Goal: Task Accomplishment & Management: Use online tool/utility

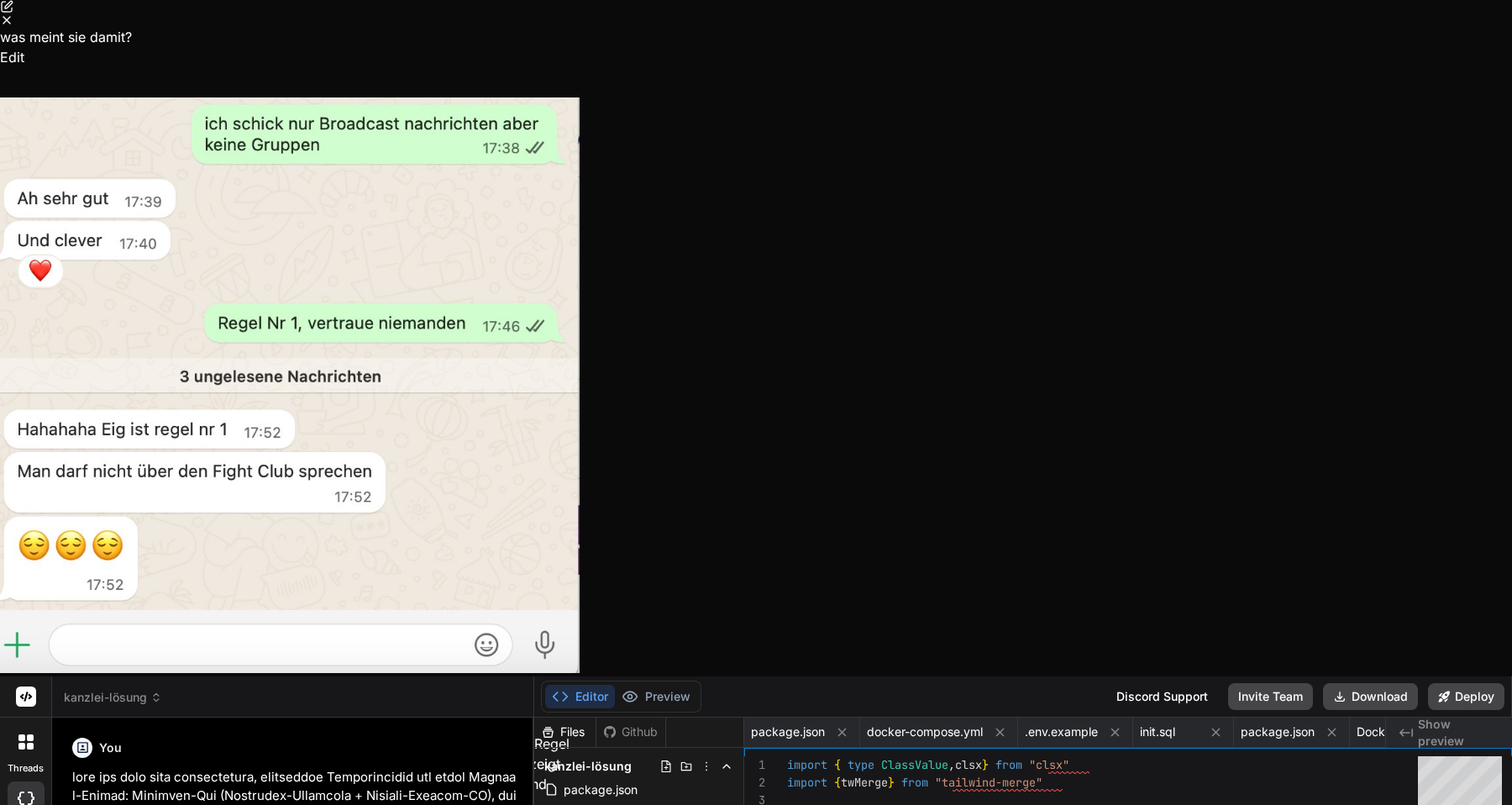
scroll to position [511, 0]
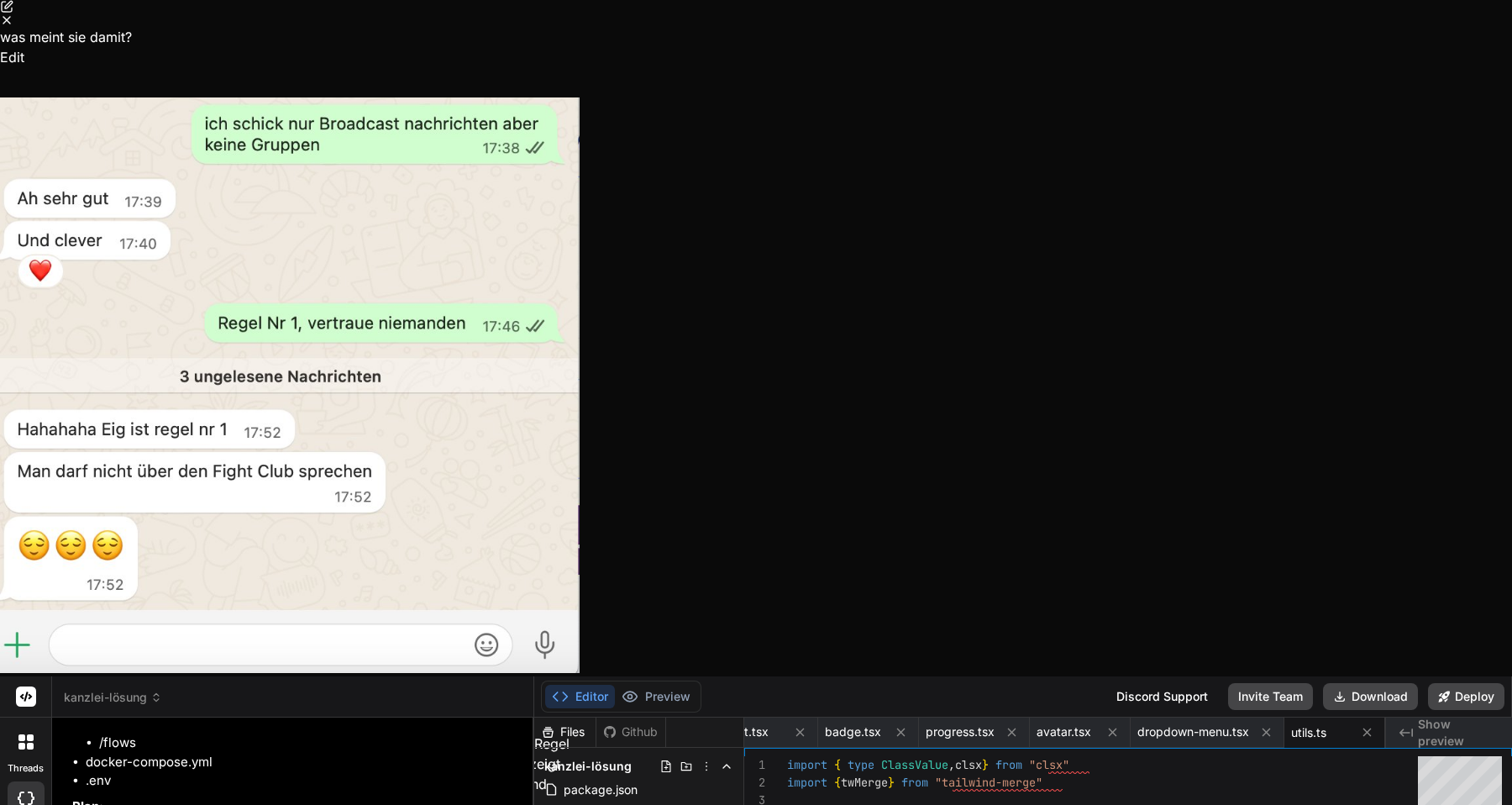
click at [13, 27] on icon "Close" at bounding box center [6, 20] width 13 height 13
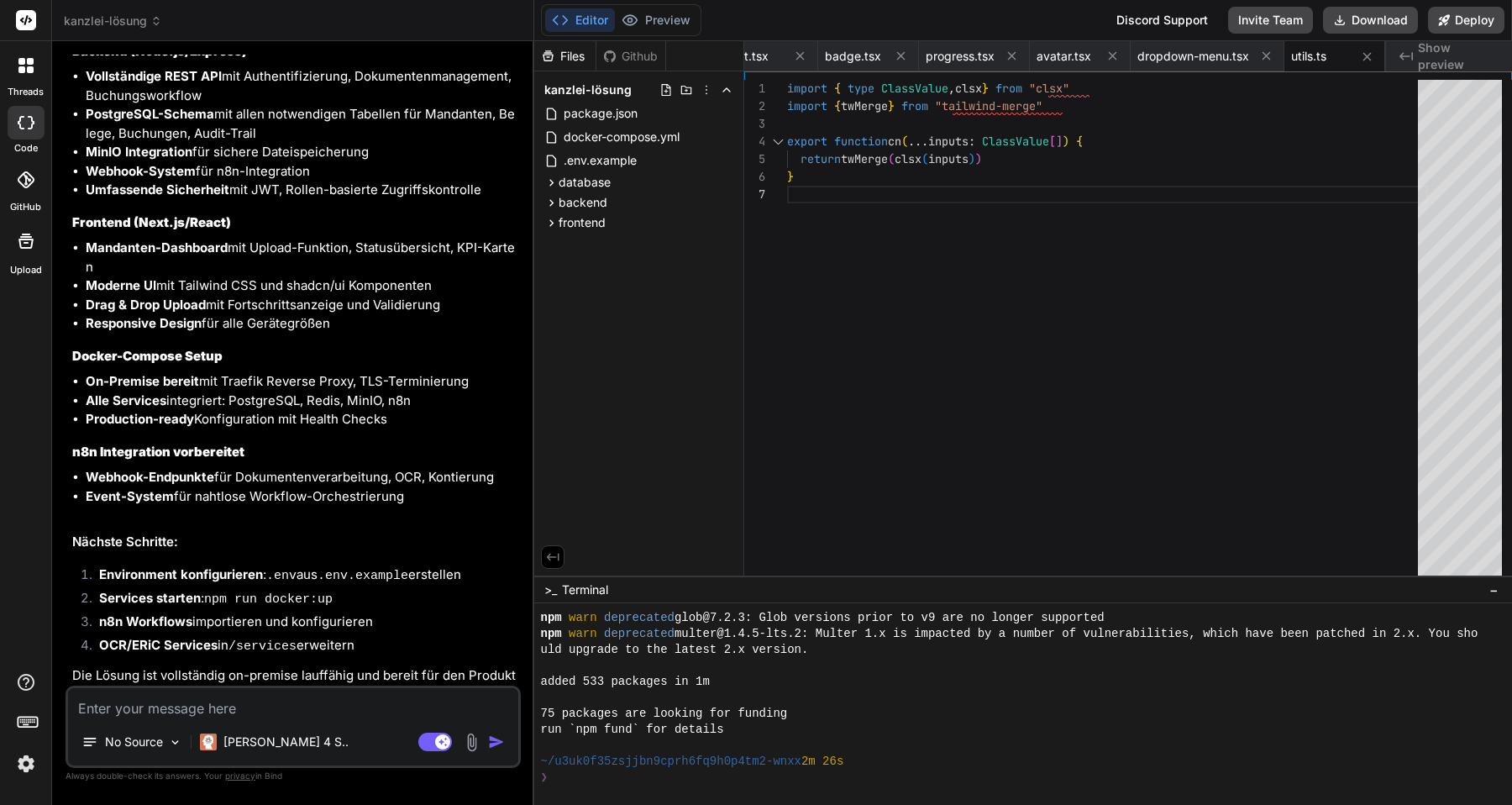
scroll to position [5205, 0]
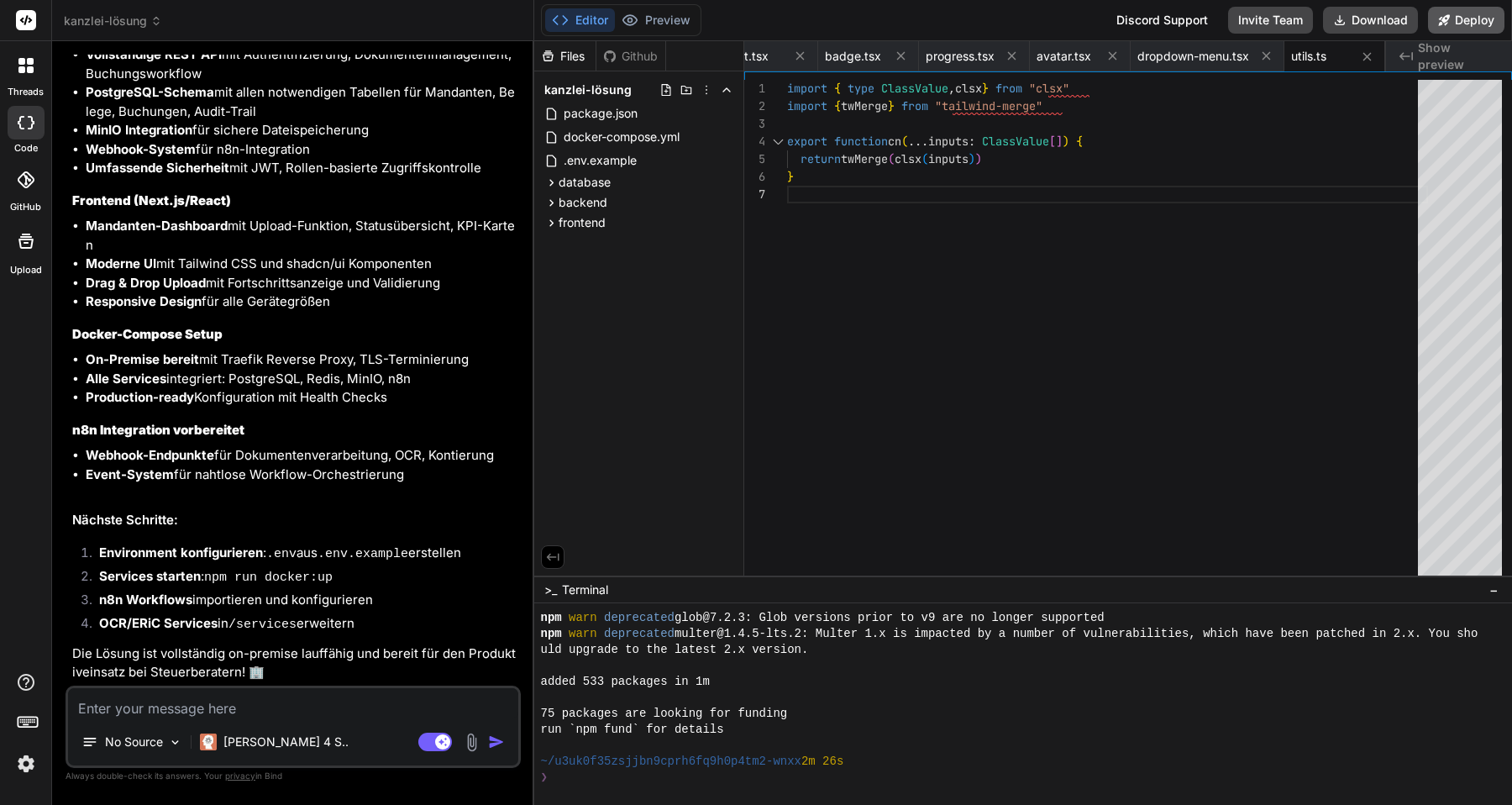
click at [1461, 15] on button "Deploy" at bounding box center [1465, 20] width 76 height 27
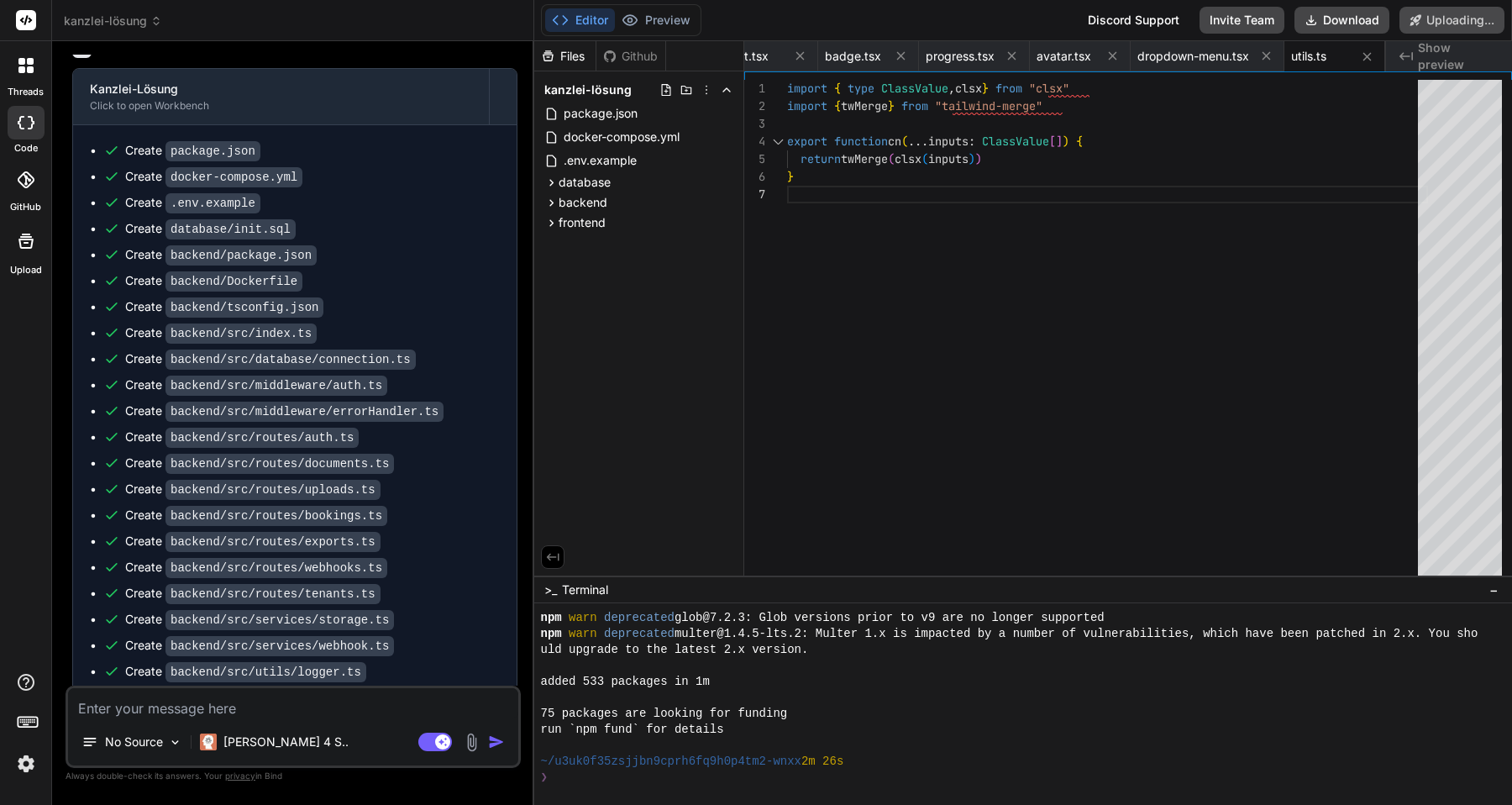
scroll to position [3770, 0]
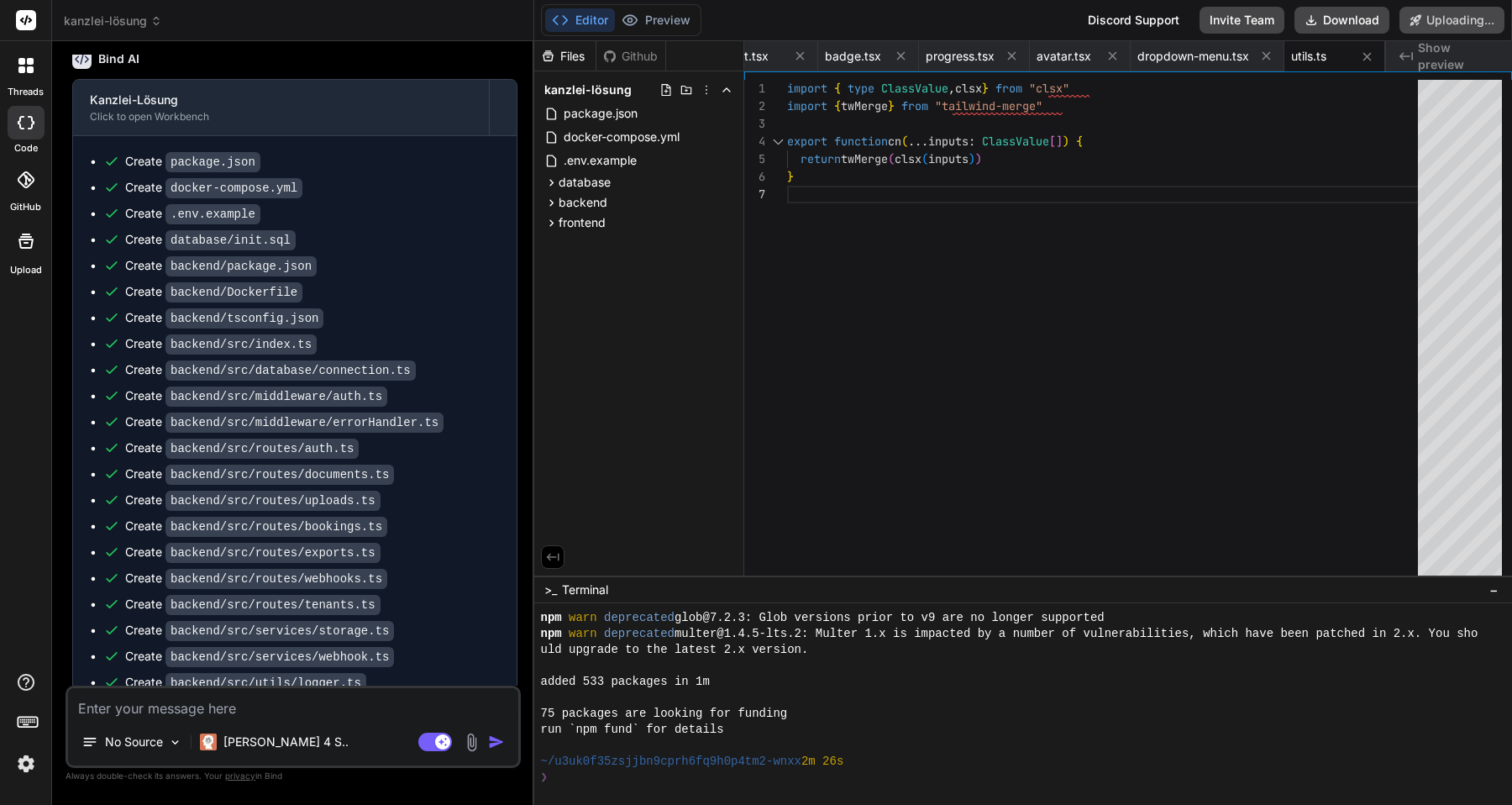
type textarea "x"
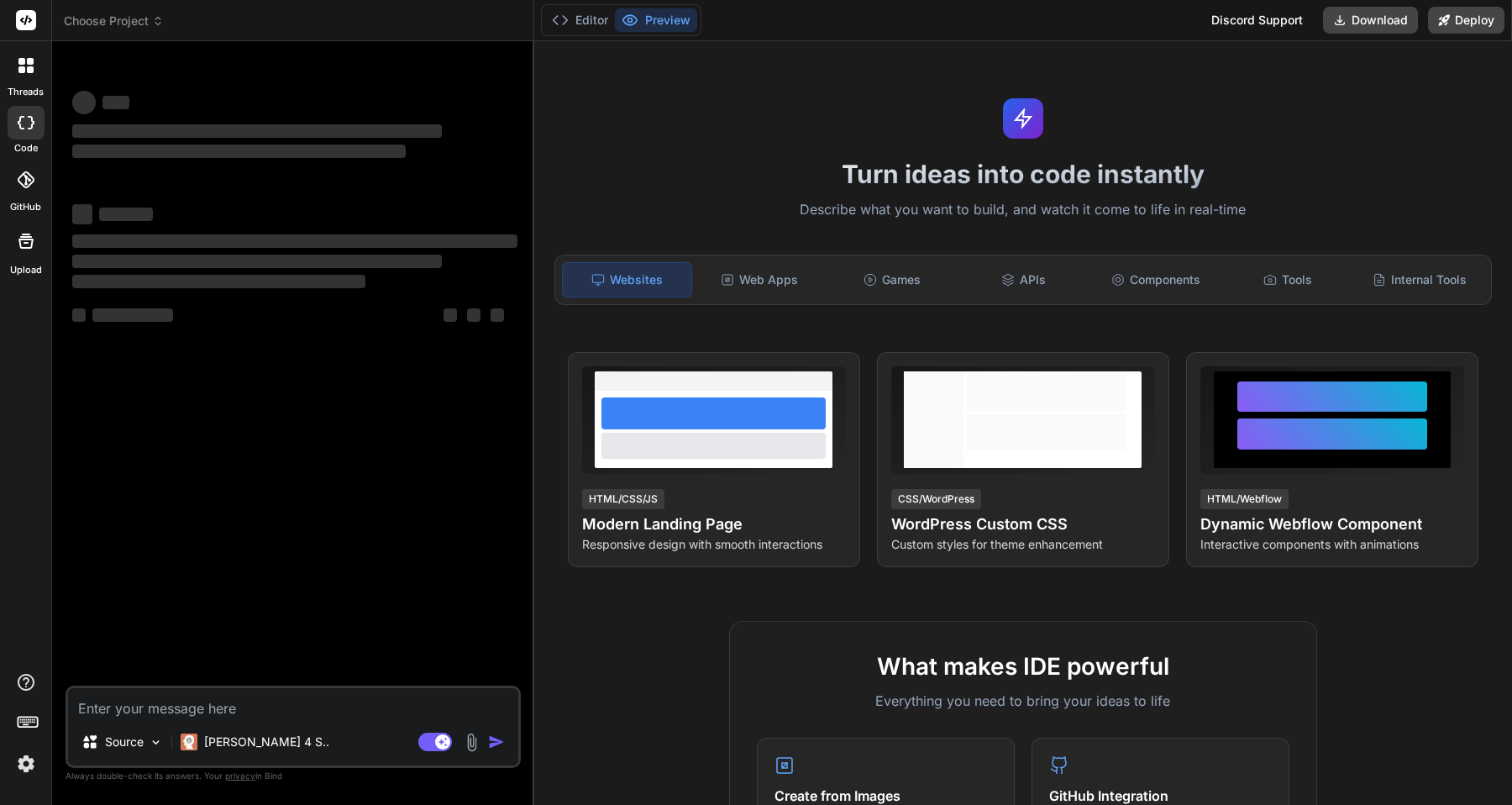
click at [30, 53] on div at bounding box center [25, 65] width 35 height 35
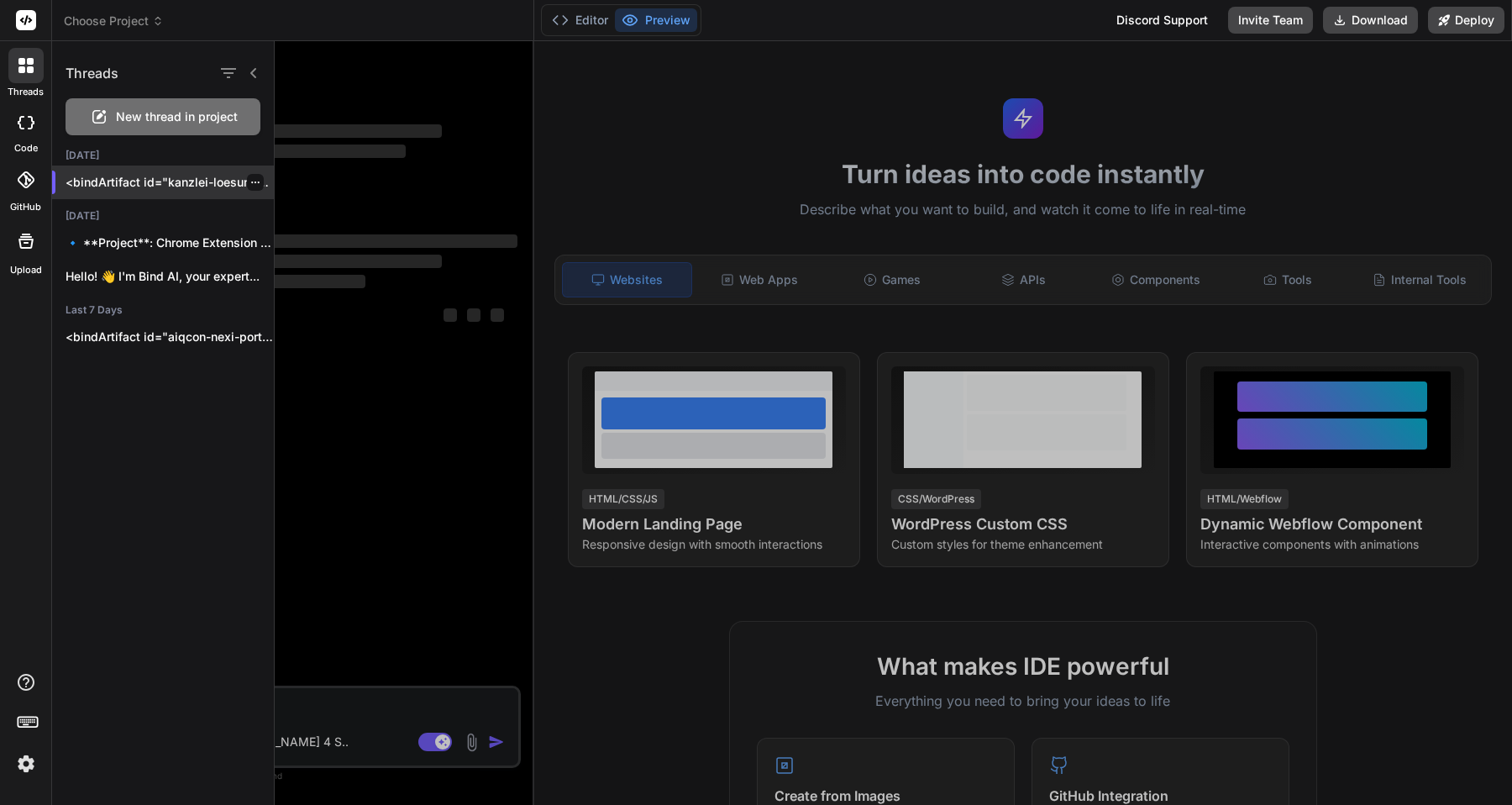
click at [194, 186] on p "<bindArtifact id="kanzlei-loesung" title="Kanzlei-Lösung"> <bindAction type="fi…" at bounding box center [169, 182] width 208 height 17
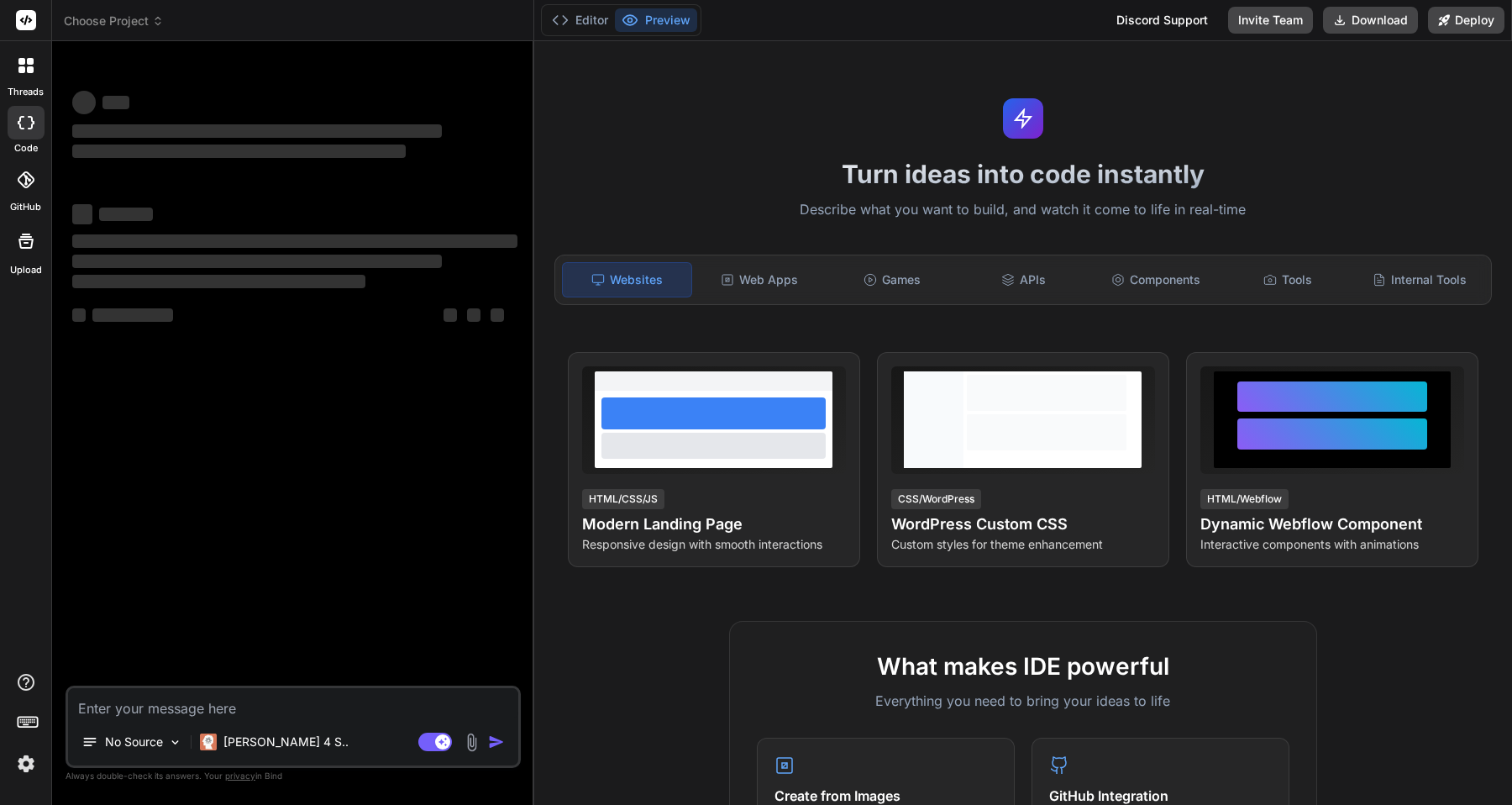
type textarea "x"
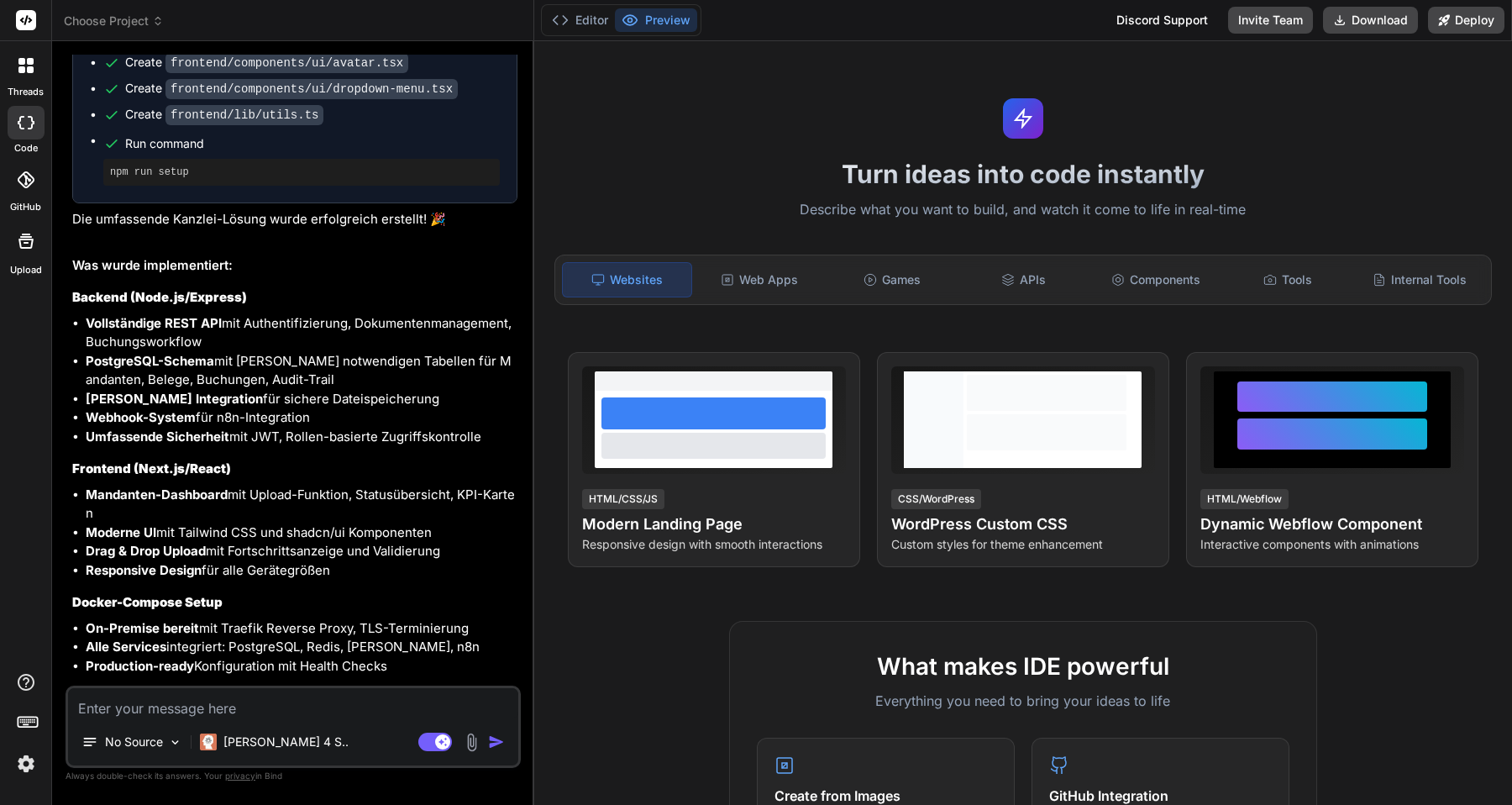
scroll to position [5205, 0]
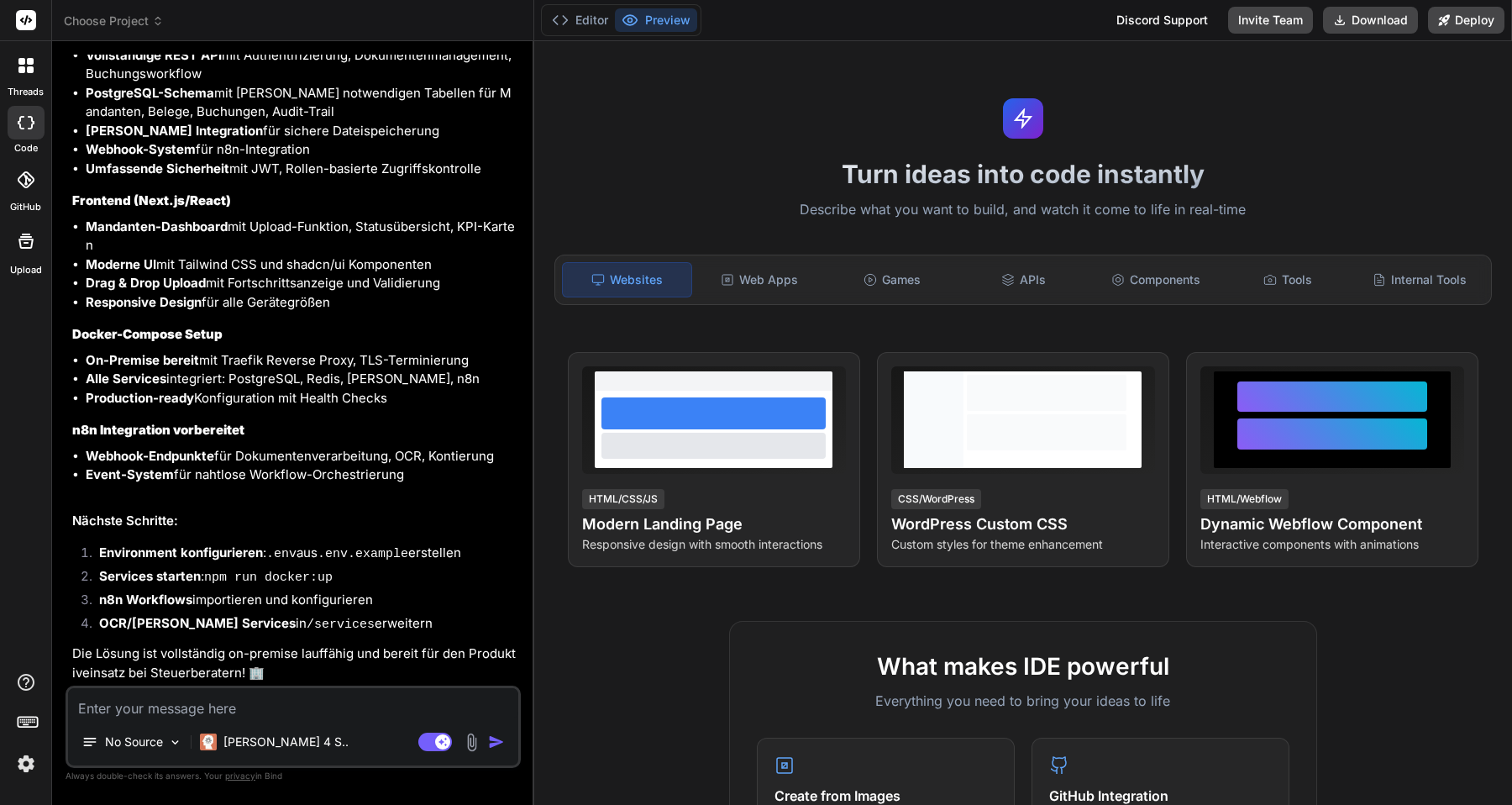
click at [314, 707] on textarea at bounding box center [293, 704] width 450 height 30
click at [25, 72] on icon at bounding box center [26, 65] width 15 height 15
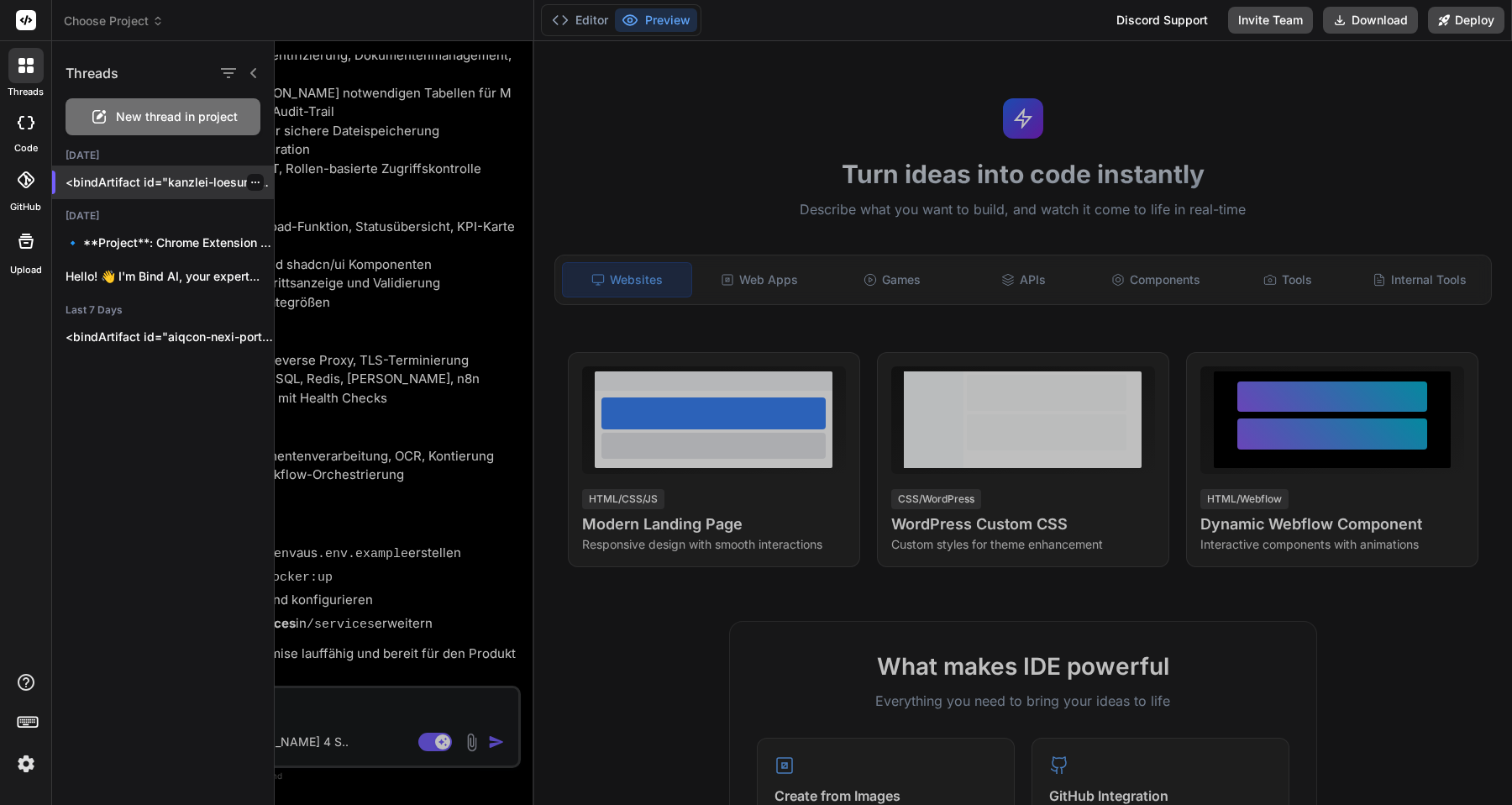
click at [127, 184] on p "<bindArtifact id="kanzlei-loesung" title="Kanzlei-Lösung"> <bindAction type="fi…" at bounding box center [169, 182] width 208 height 17
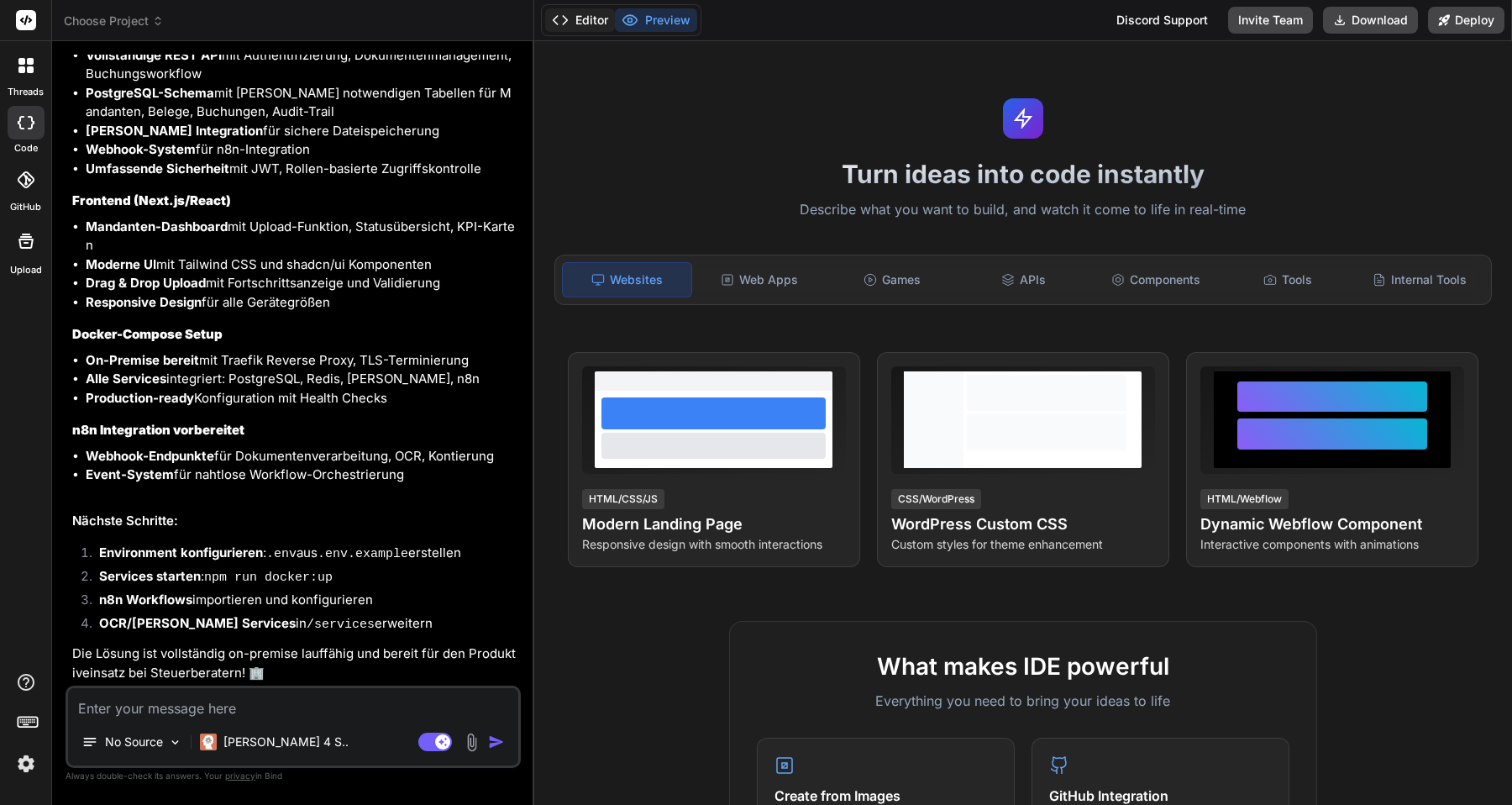
click at [569, 25] on button "Editor" at bounding box center [580, 20] width 70 height 23
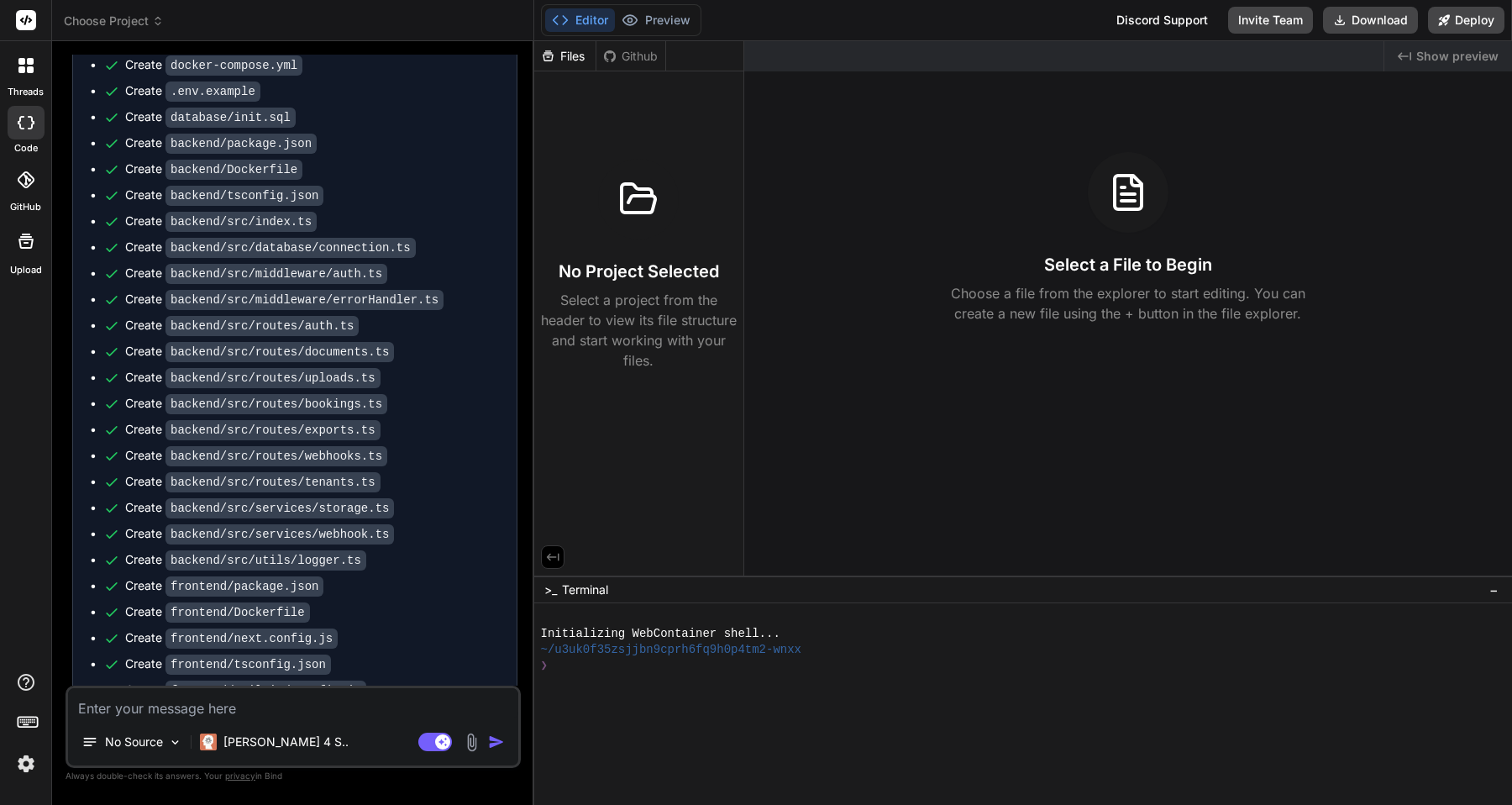
scroll to position [3874, 0]
click at [291, 438] on code "backend/src/routes/exports.ts" at bounding box center [273, 428] width 215 height 20
click at [289, 438] on code "backend/src/routes/exports.ts" at bounding box center [273, 428] width 215 height 20
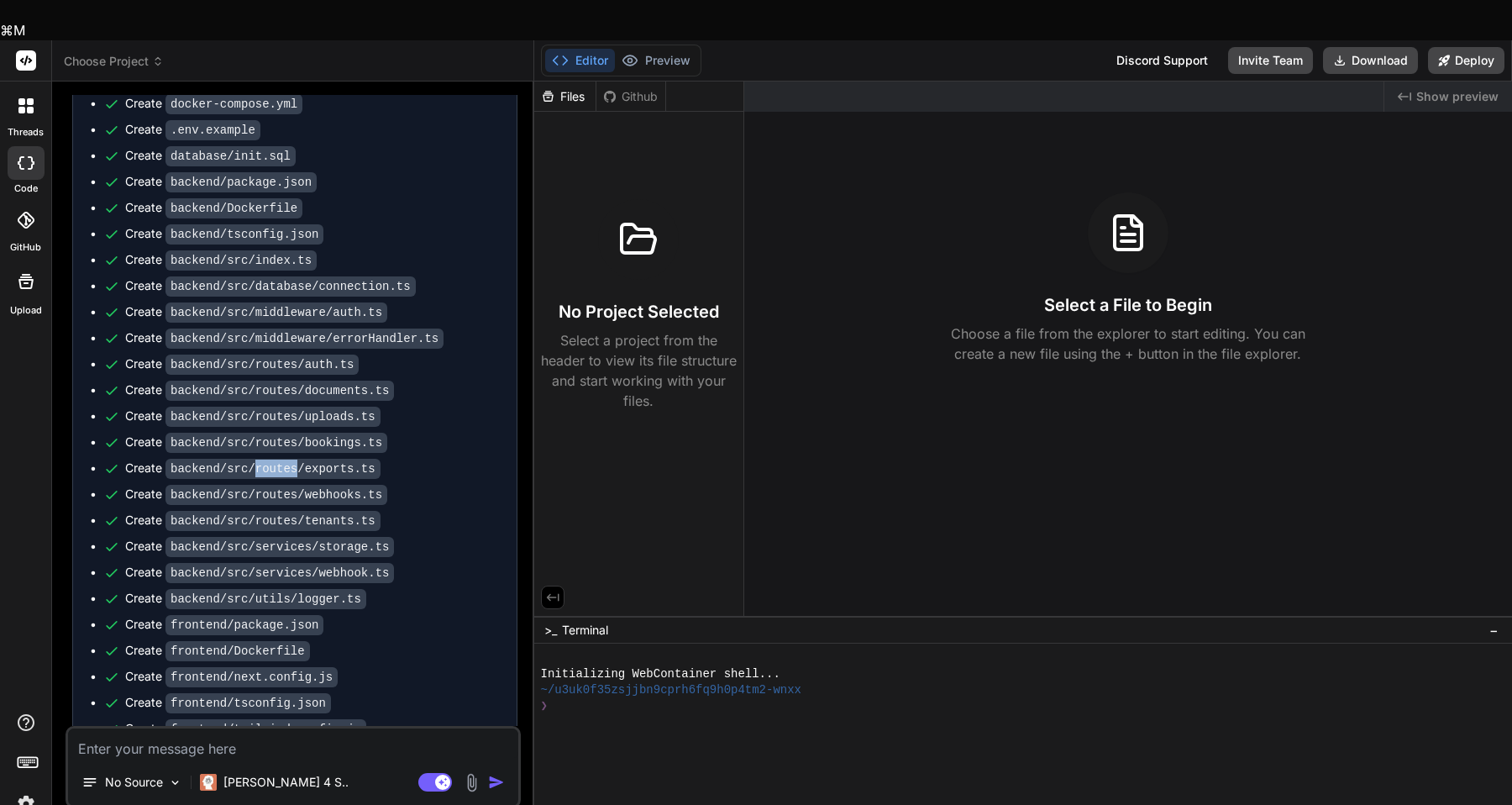
click at [289, 459] on code "backend/src/routes/exports.ts" at bounding box center [273, 469] width 215 height 20
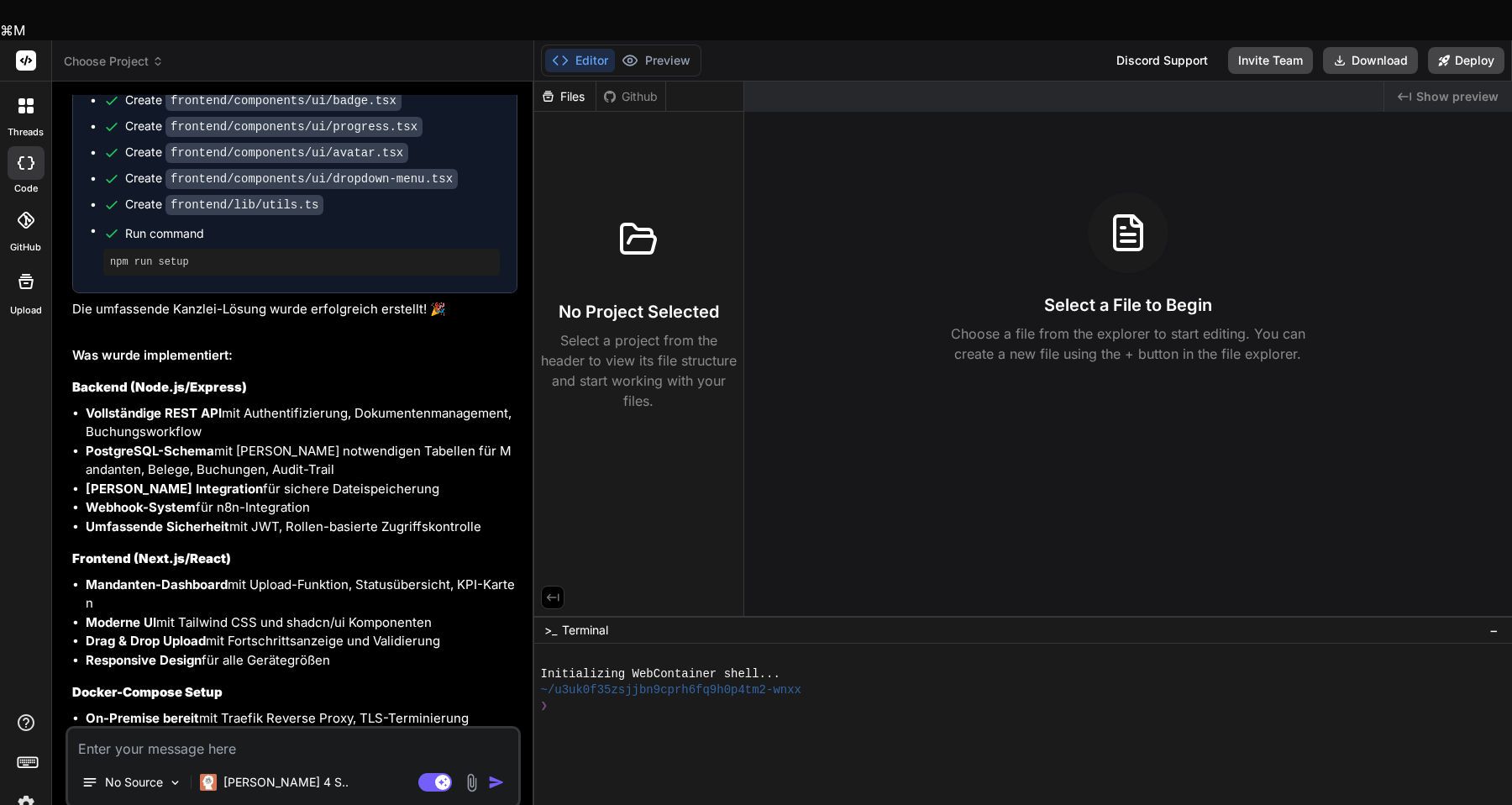
scroll to position [4949, 0]
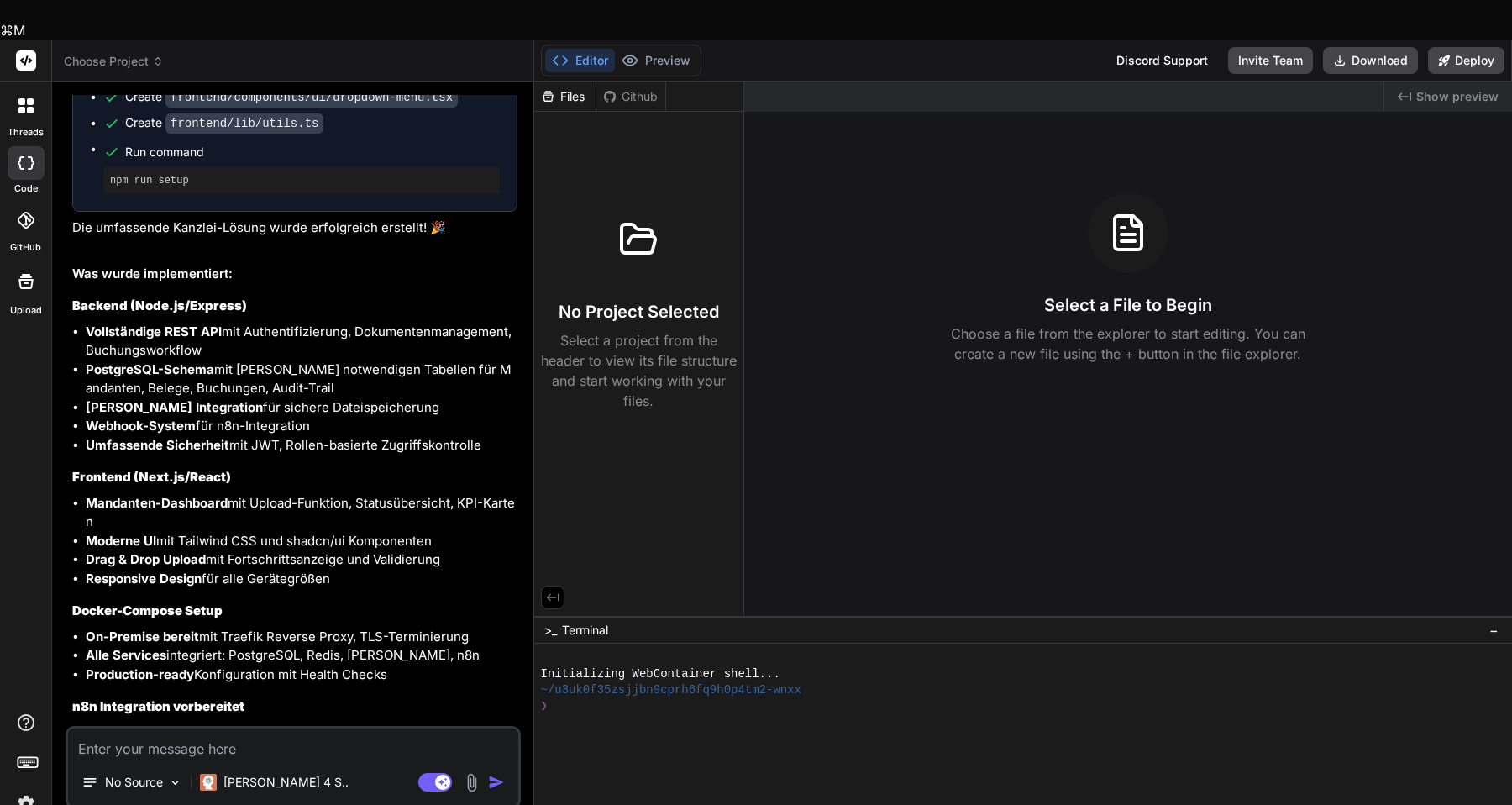
click at [625, 88] on div "Github" at bounding box center [630, 96] width 69 height 17
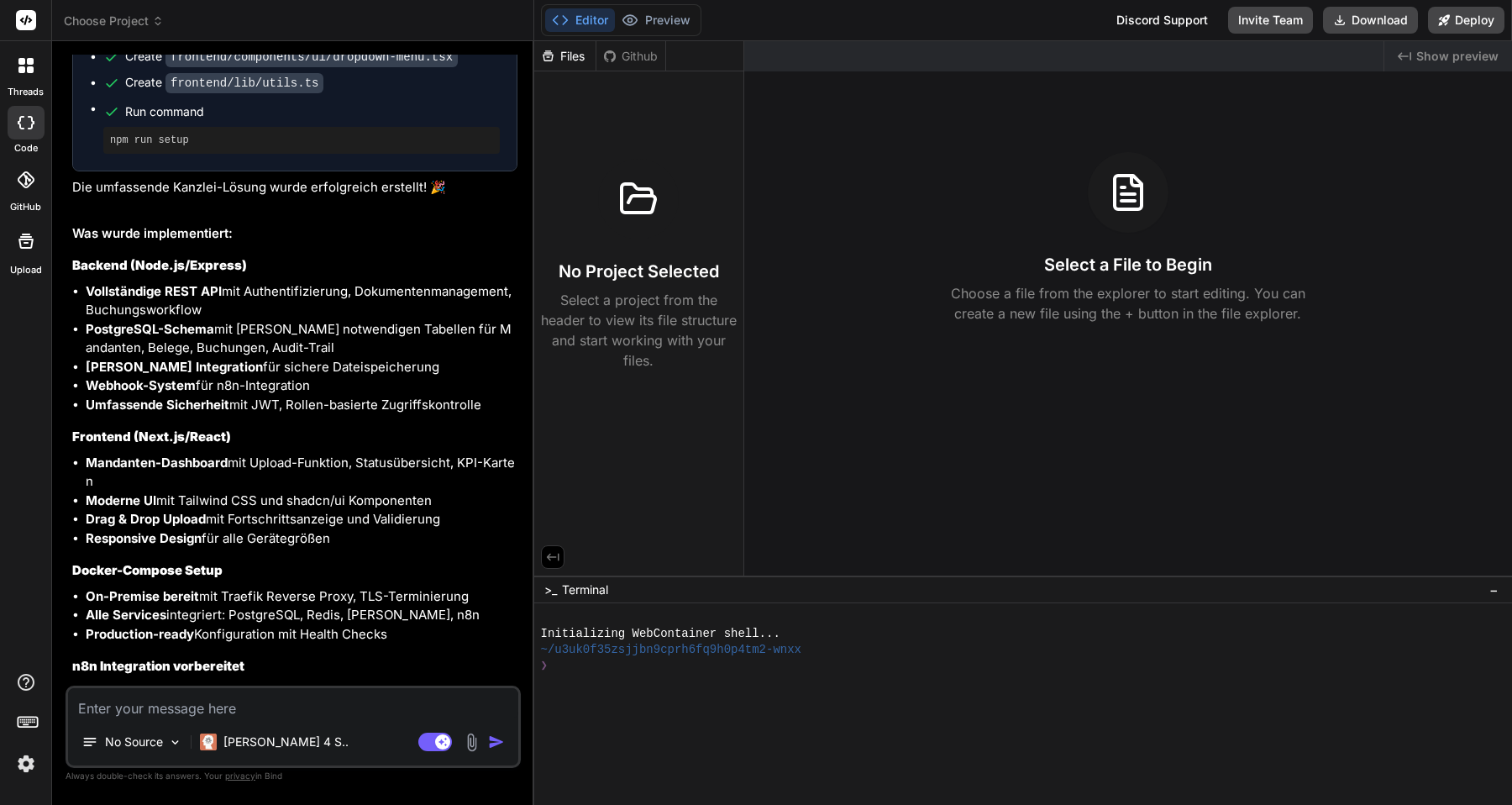
click at [635, 54] on div "Github" at bounding box center [630, 56] width 69 height 17
click at [661, 16] on button "Preview" at bounding box center [656, 20] width 82 height 23
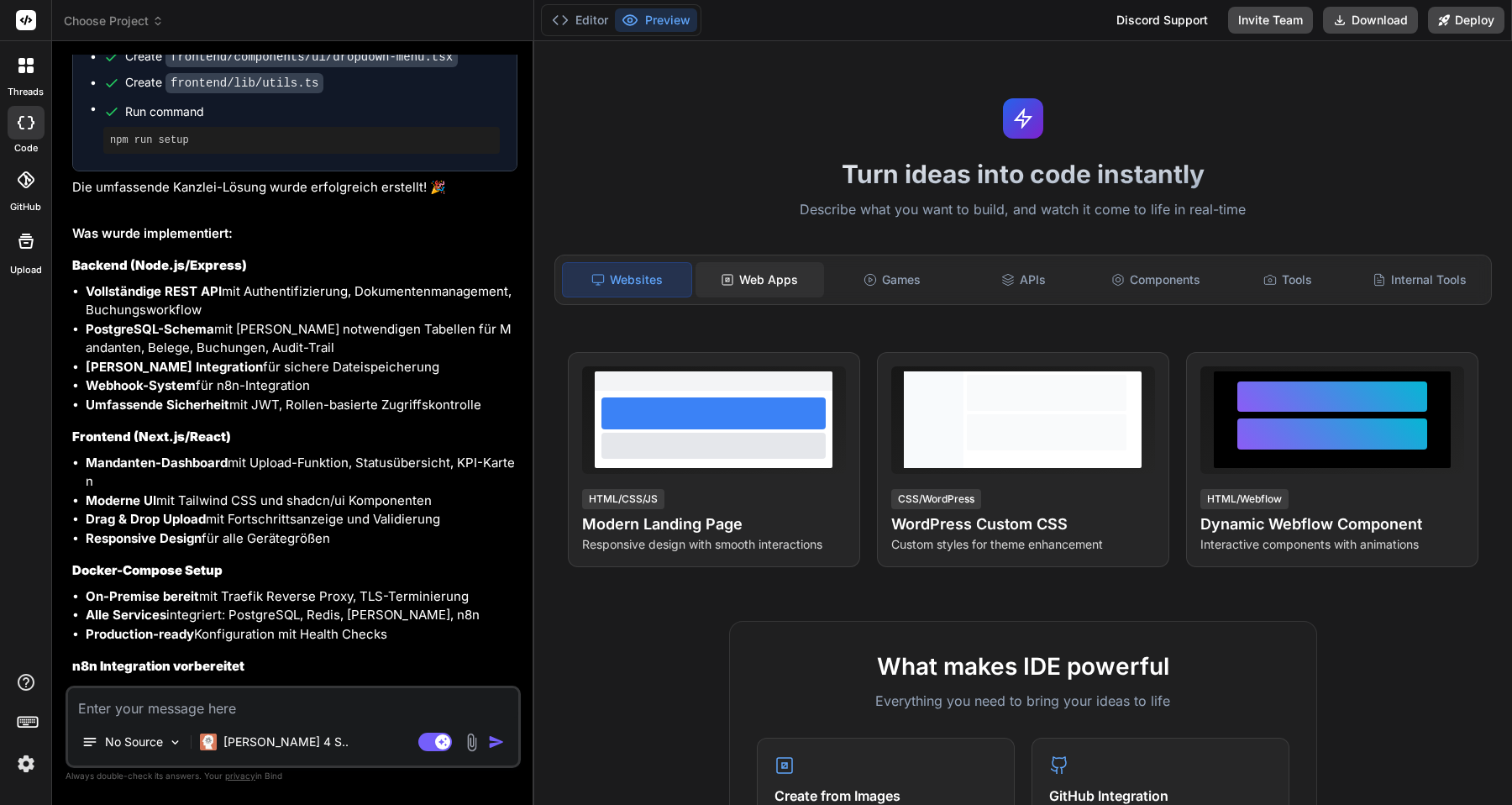
click at [760, 280] on div "Web Apps" at bounding box center [759, 279] width 128 height 35
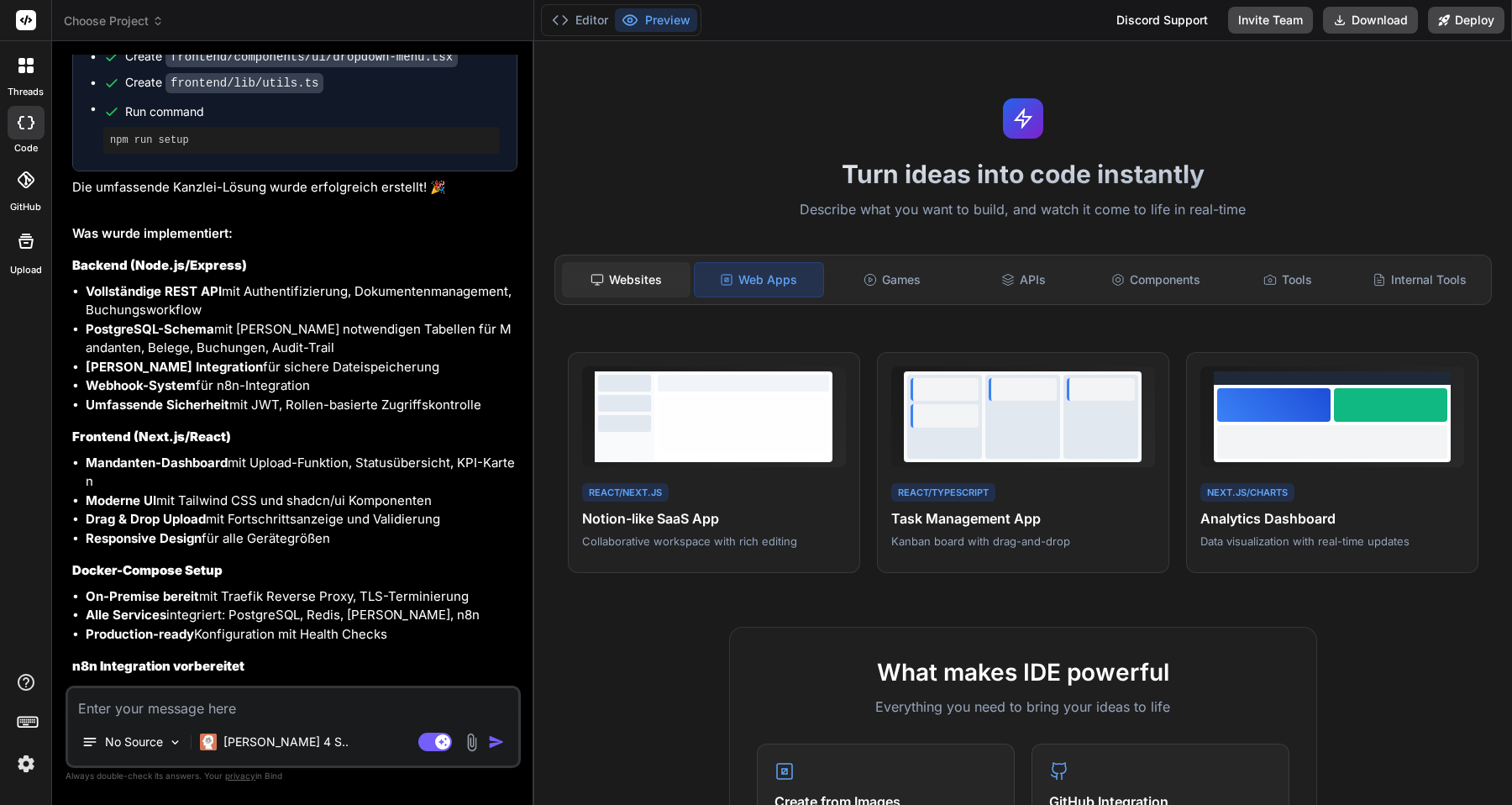
click at [623, 273] on div "Websites" at bounding box center [626, 279] width 128 height 35
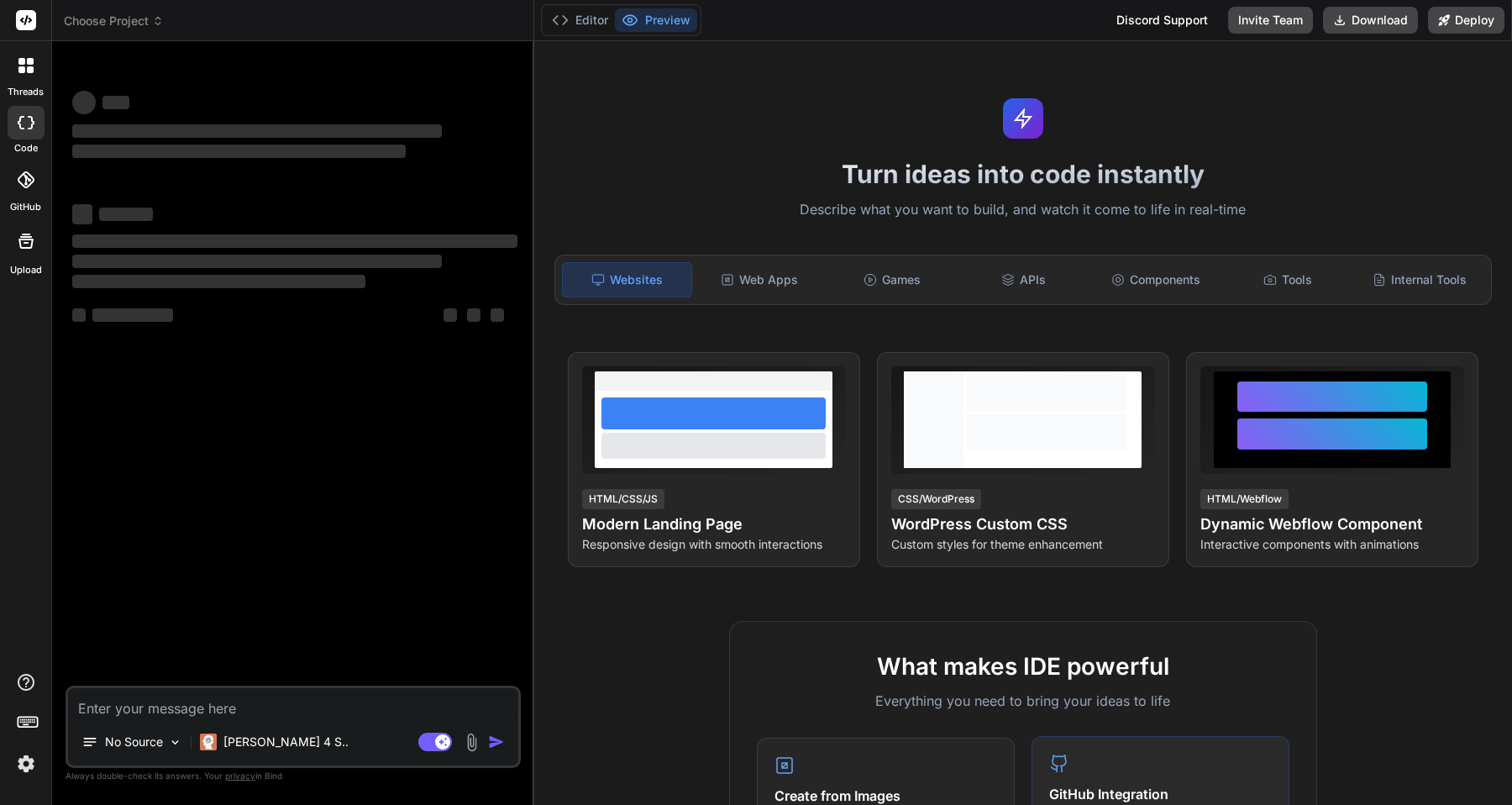
type textarea "x"
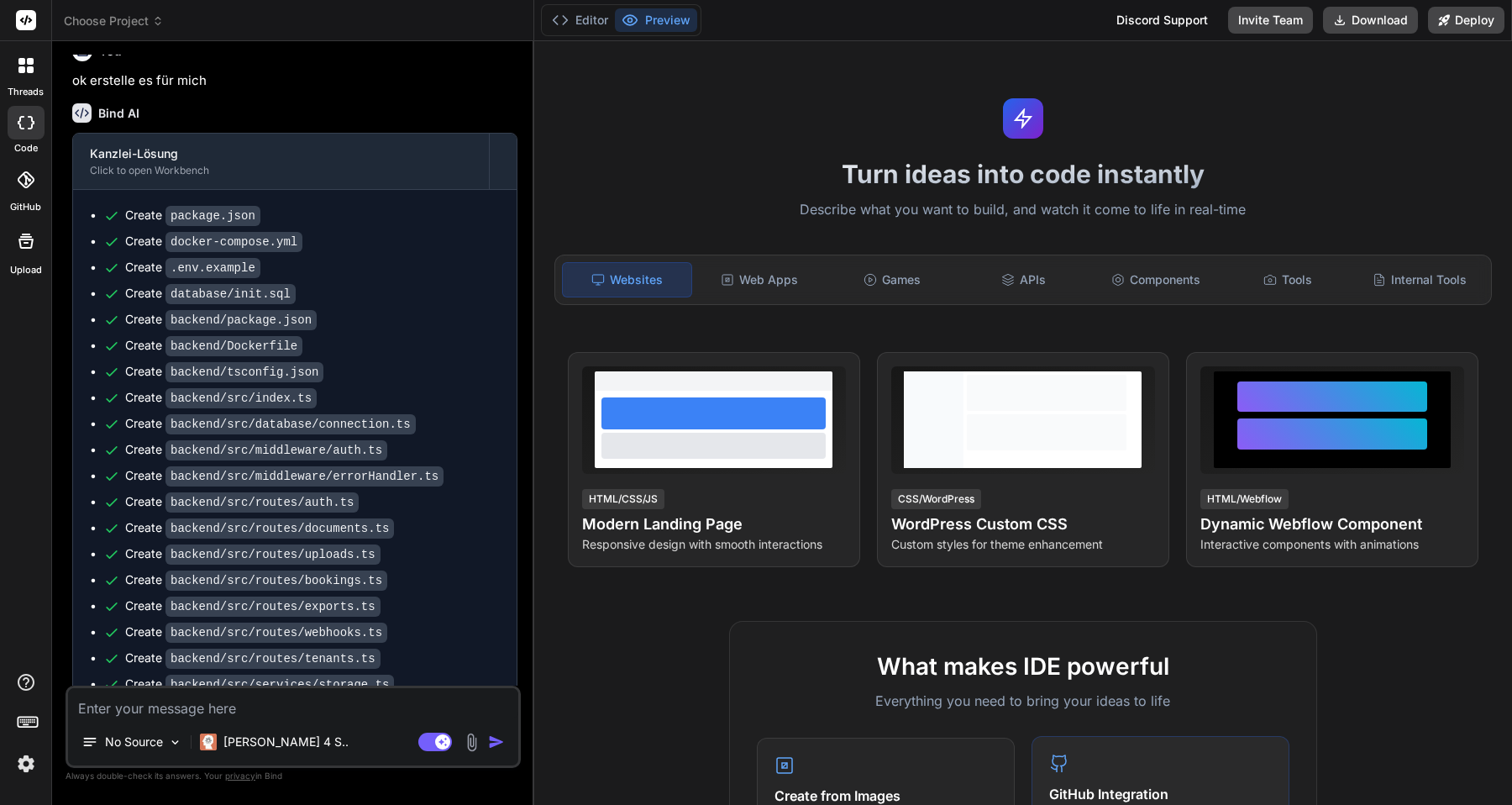
scroll to position [3713, 0]
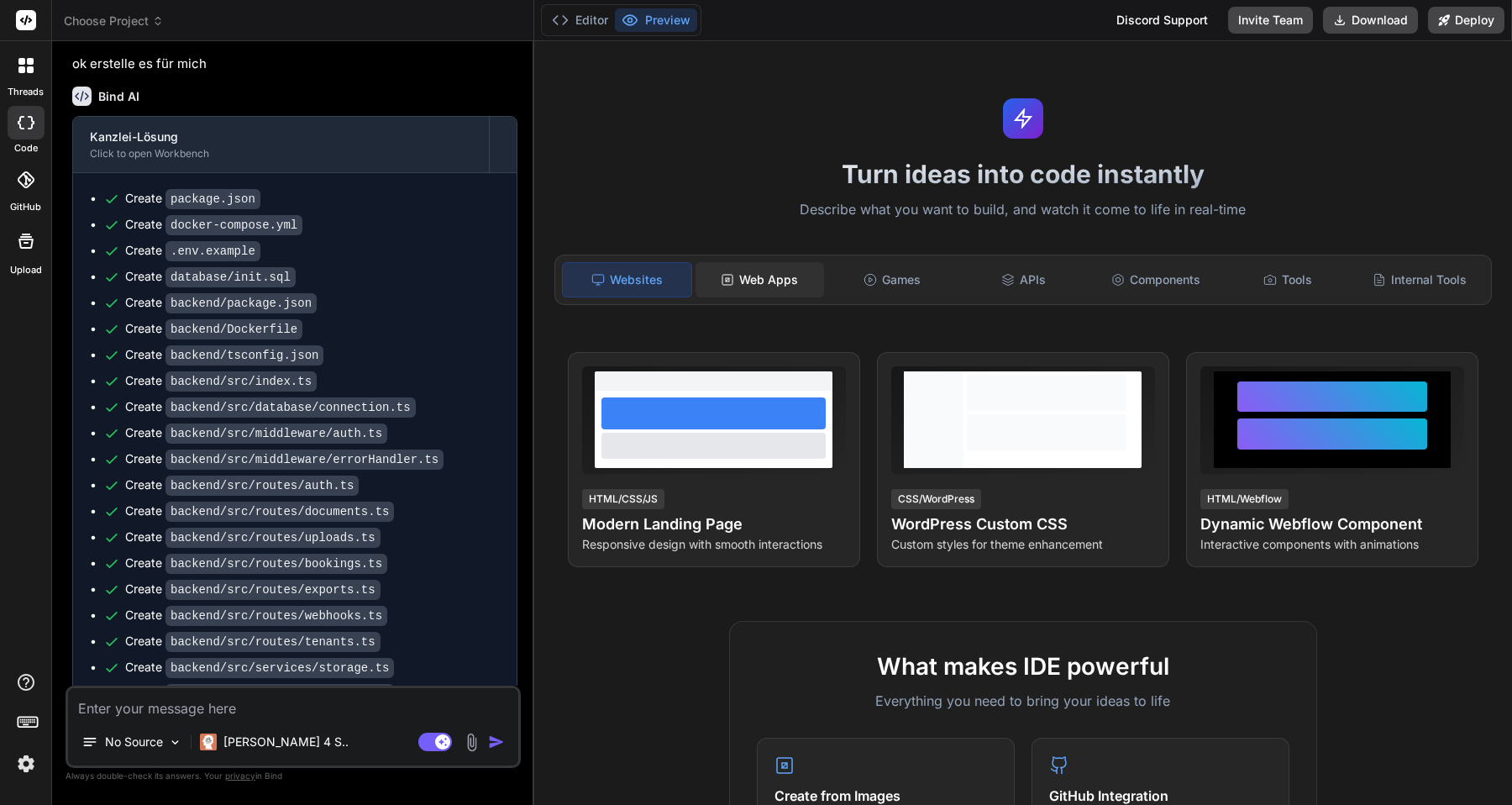
click at [765, 278] on div "Web Apps" at bounding box center [759, 279] width 128 height 35
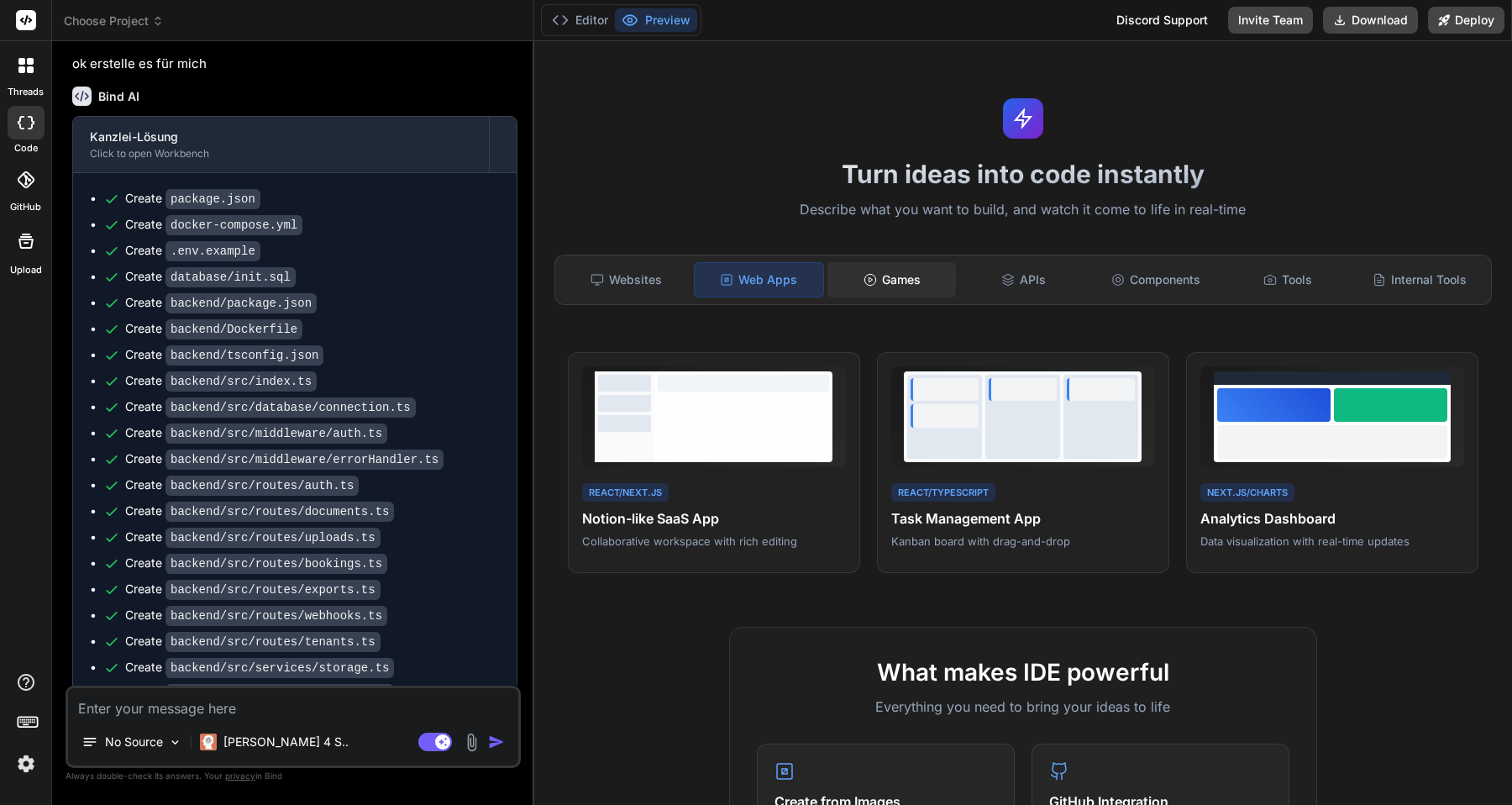
click at [861, 277] on div "Games" at bounding box center [891, 279] width 128 height 35
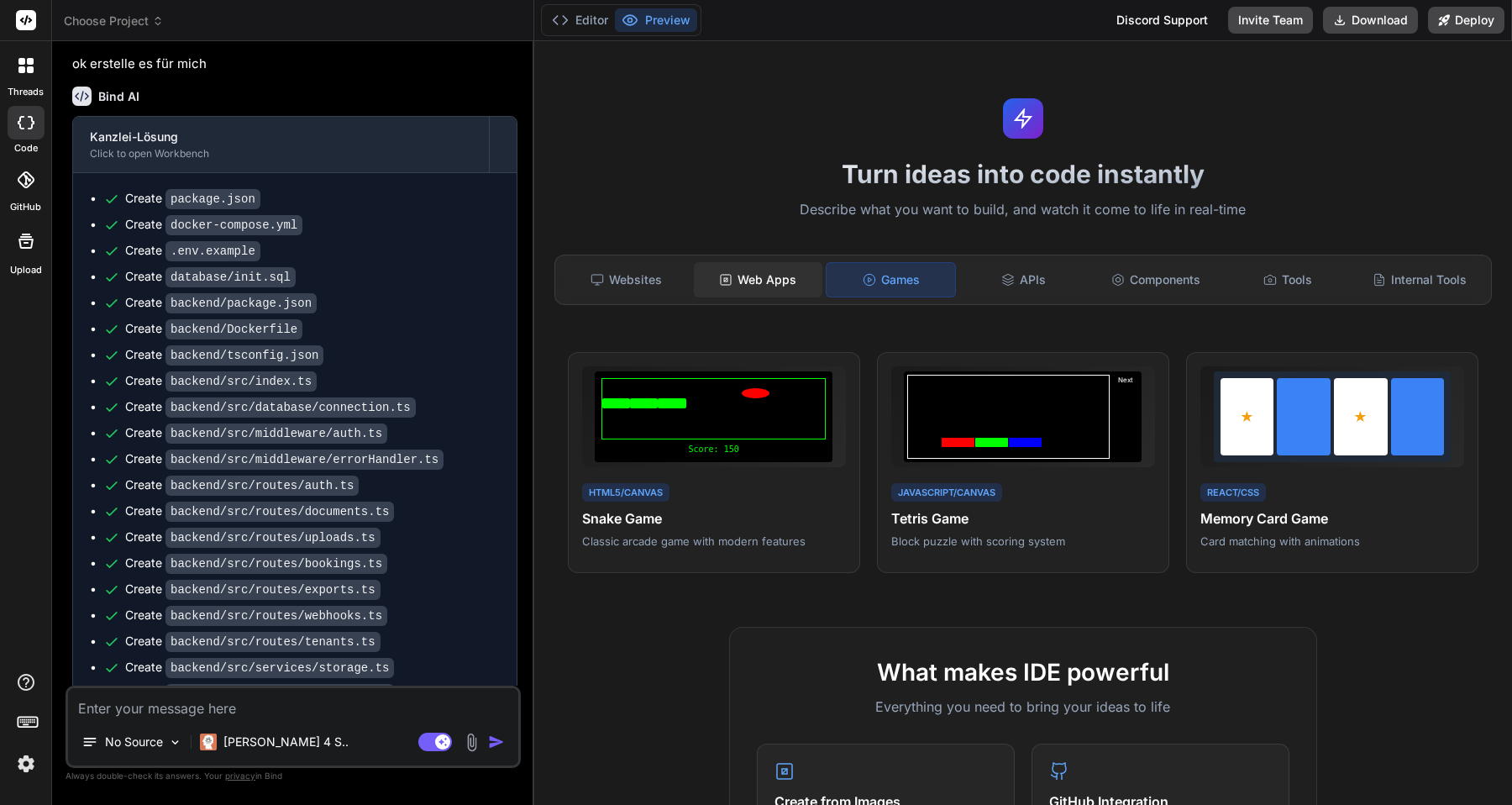
click at [761, 283] on div "Web Apps" at bounding box center [757, 279] width 128 height 35
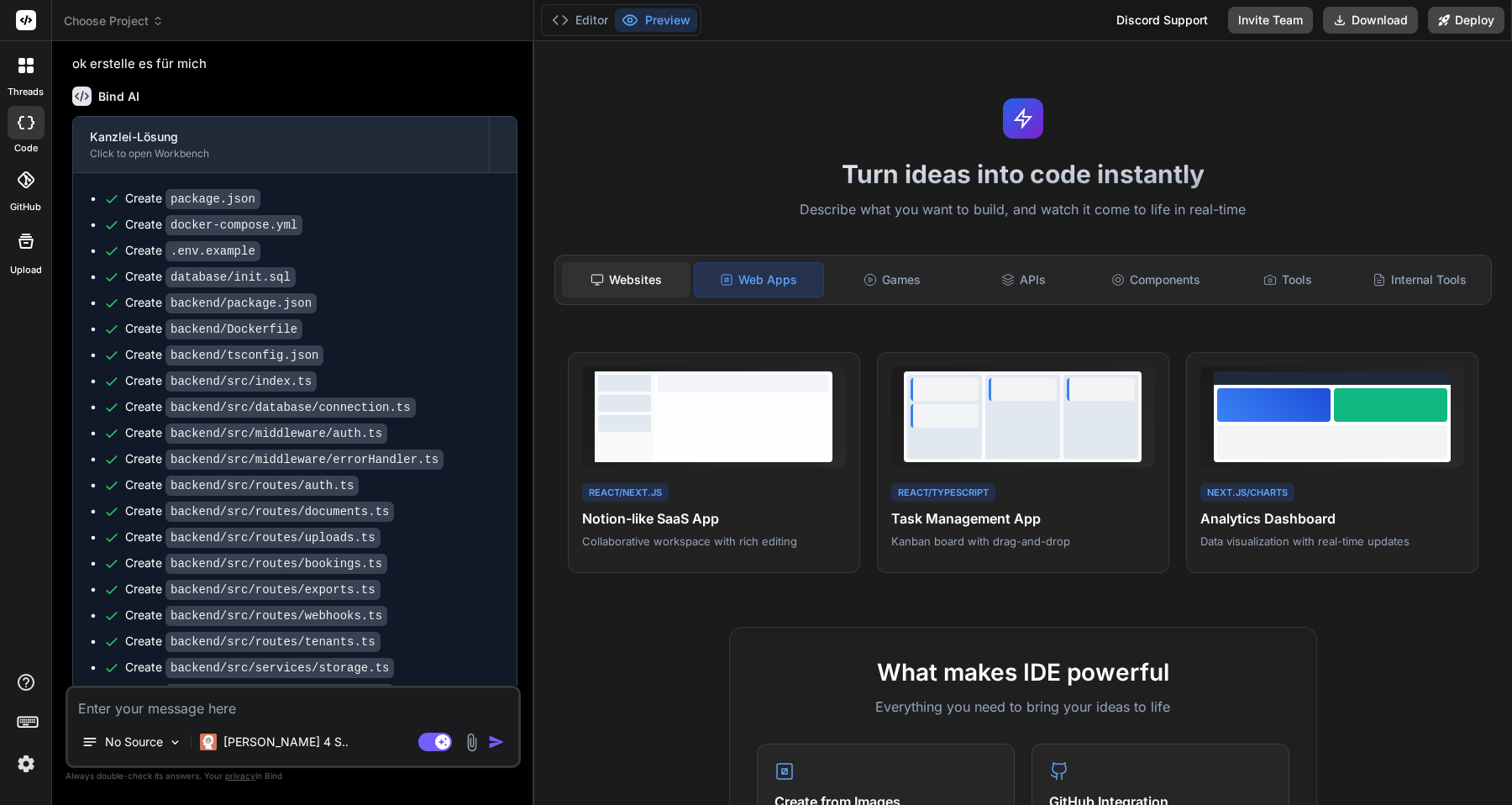
click at [645, 277] on div "Websites" at bounding box center [626, 279] width 128 height 35
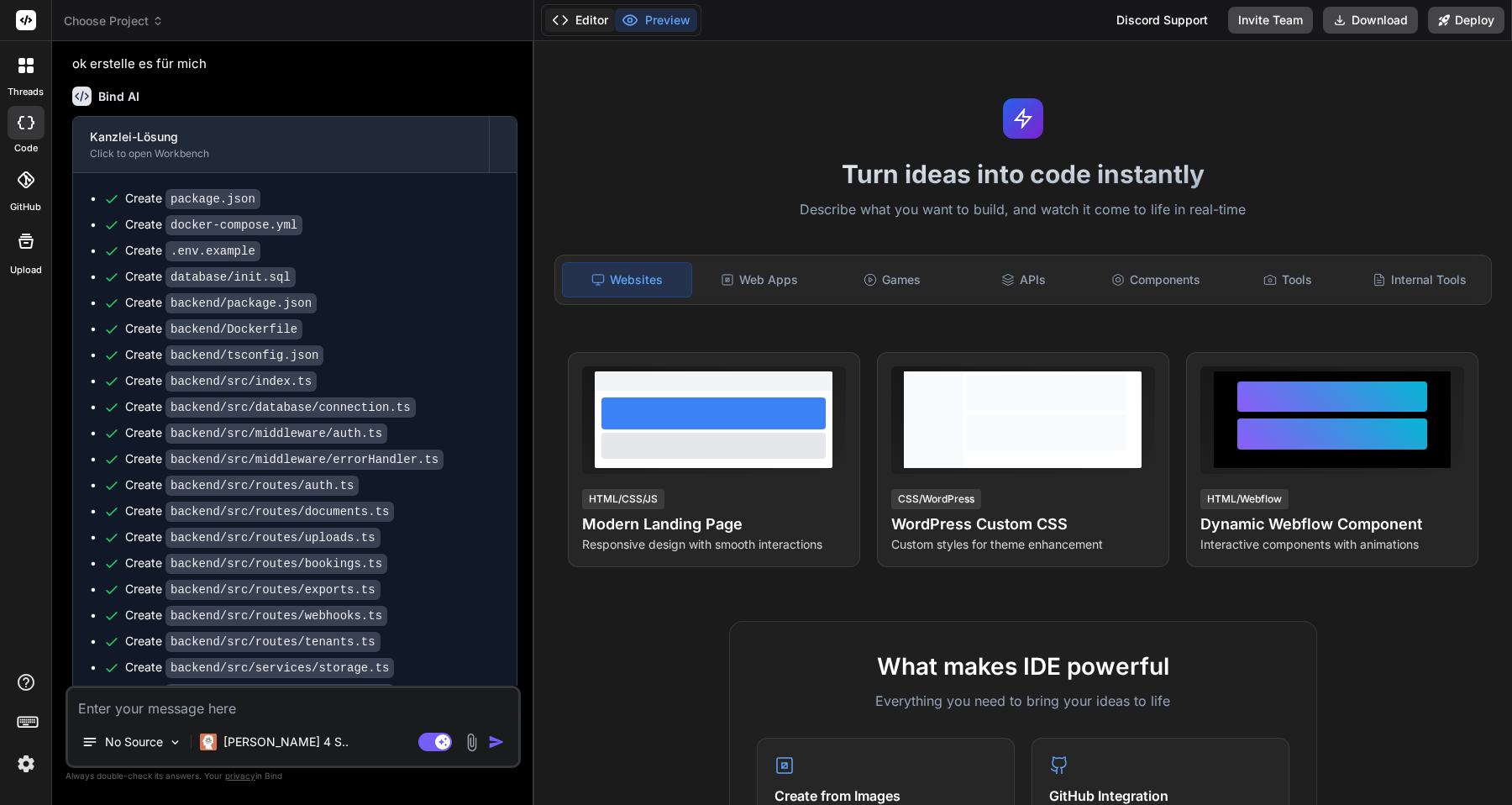
click at [600, 21] on button "Editor" at bounding box center [580, 20] width 70 height 23
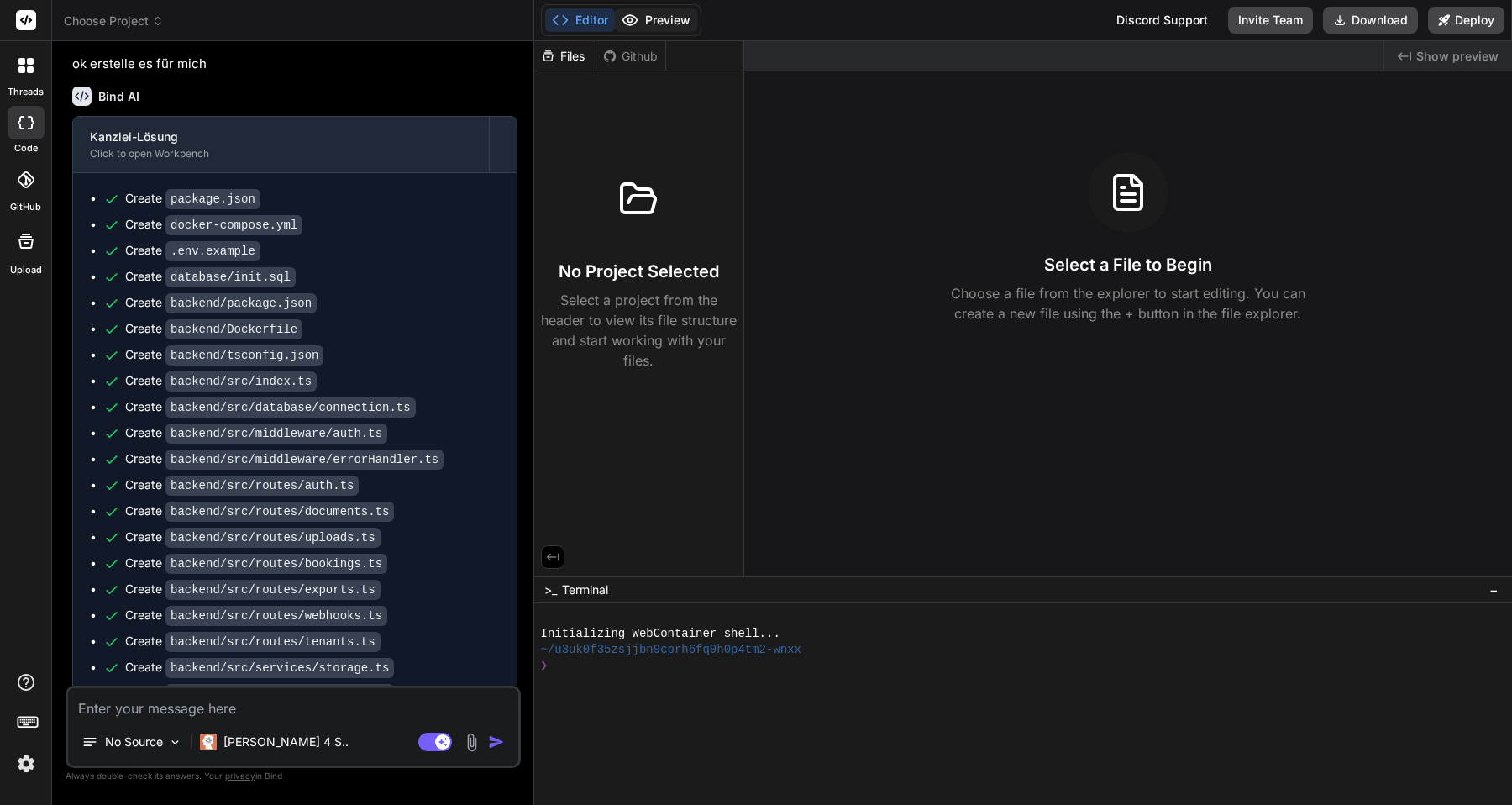
click at [652, 29] on button "Preview" at bounding box center [656, 20] width 82 height 23
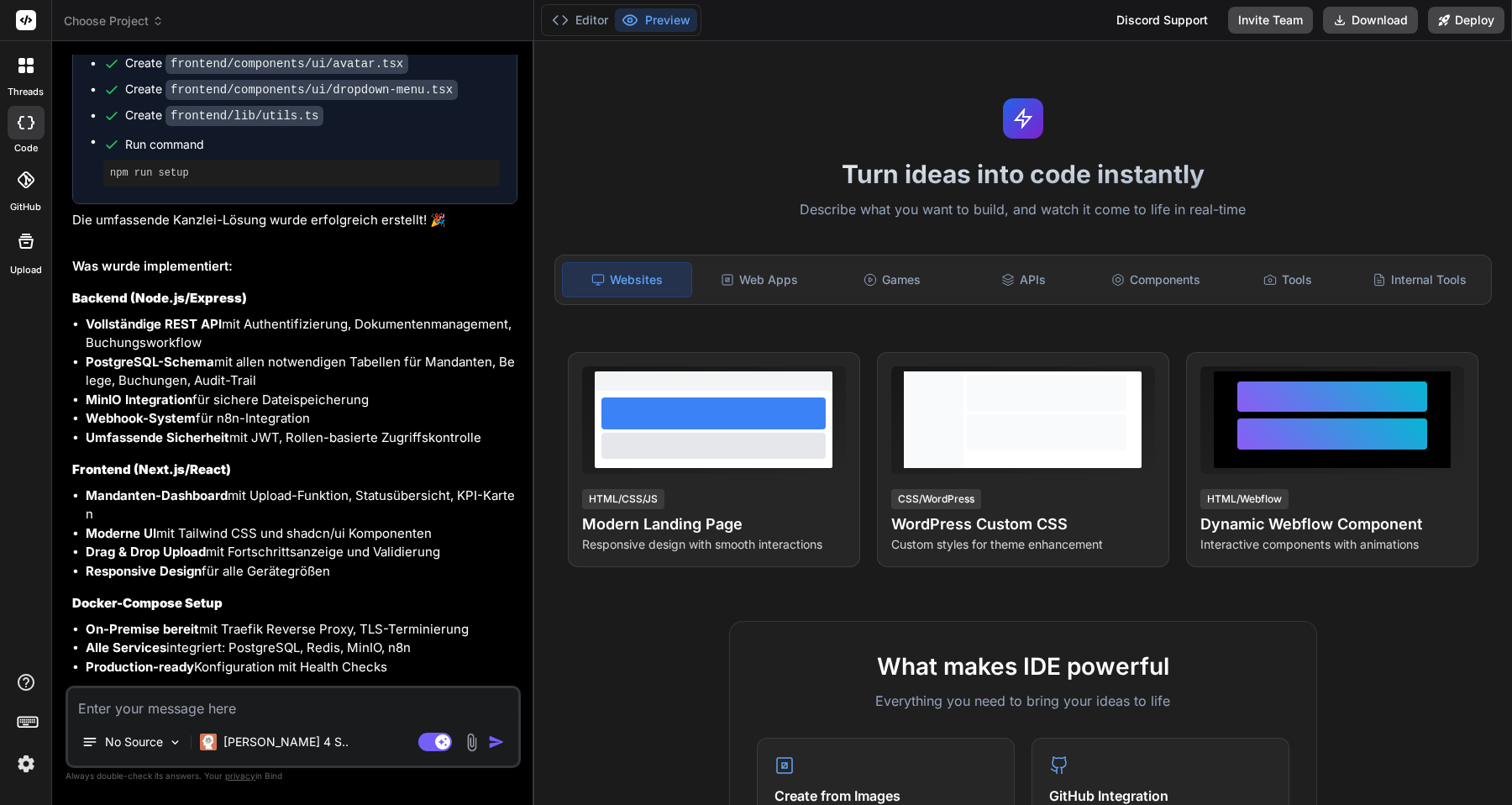
scroll to position [5205, 0]
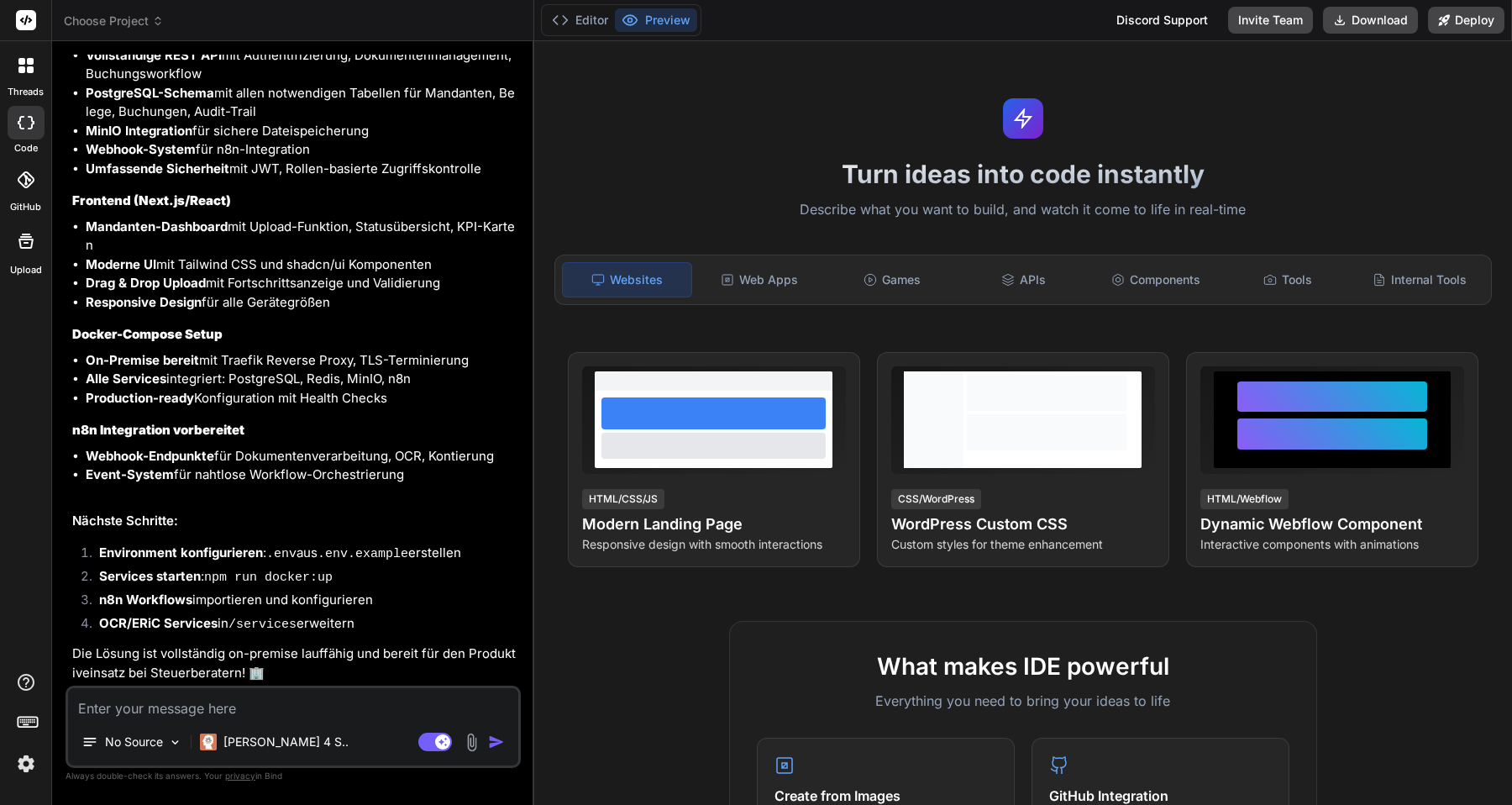
click at [260, 705] on textarea at bounding box center [293, 704] width 450 height 30
type textarea "w"
type textarea "x"
type textarea "wi"
type textarea "x"
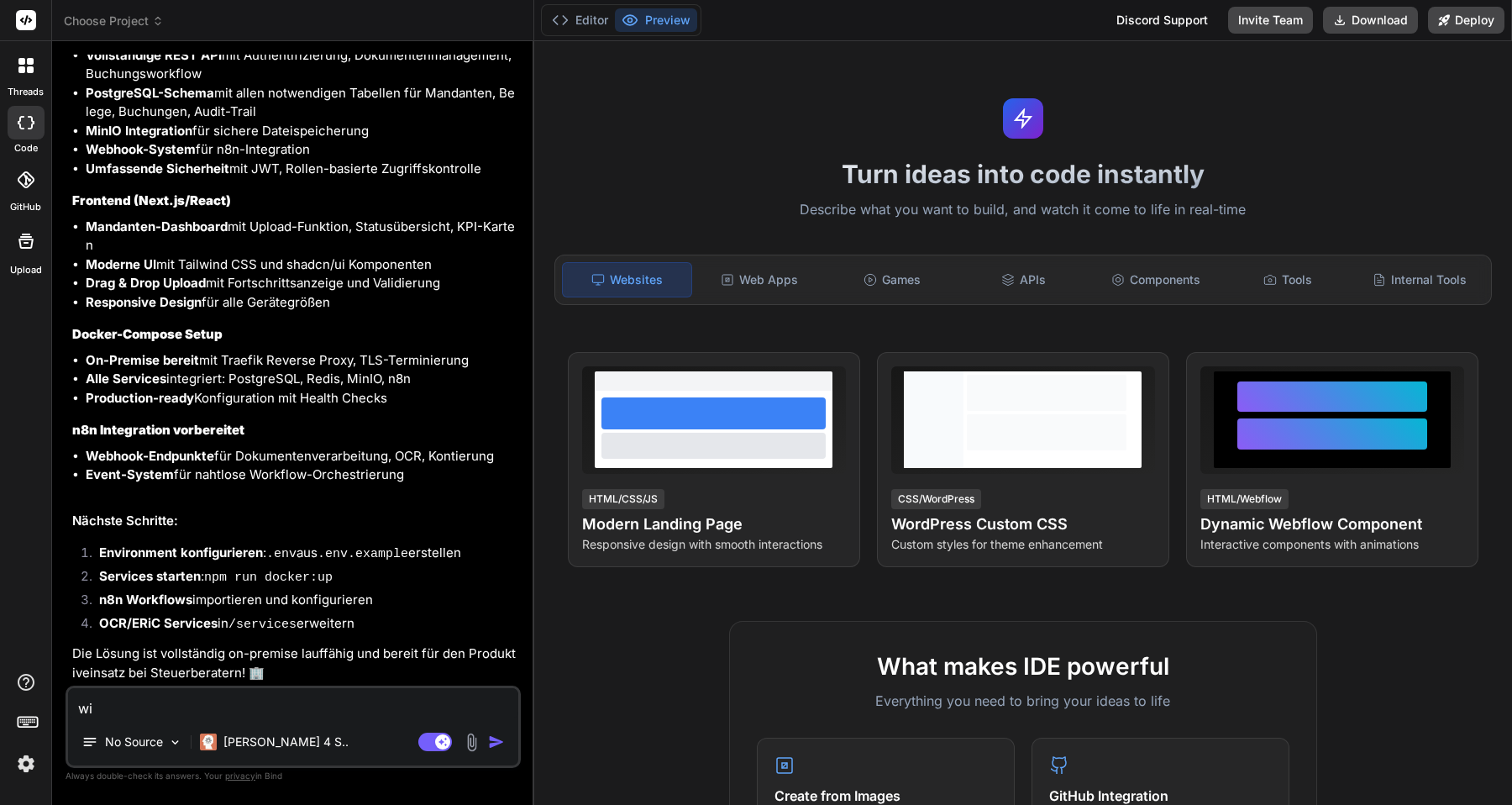
type textarea "wie"
type textarea "x"
type textarea "wi"
type textarea "x"
type textarea "w"
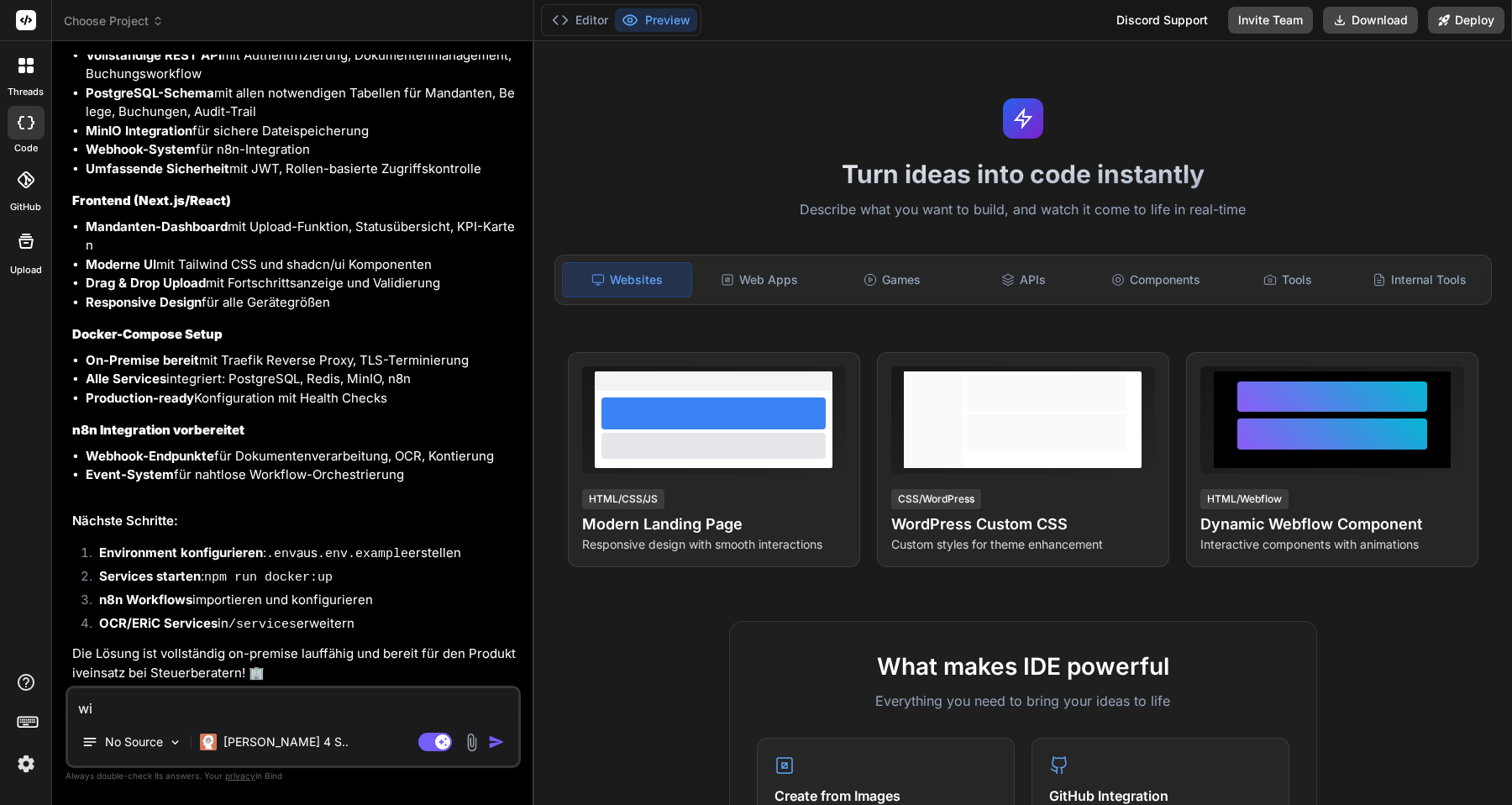
type textarea "x"
click at [213, 702] on textarea at bounding box center [293, 704] width 450 height 30
type textarea "f"
type textarea "x"
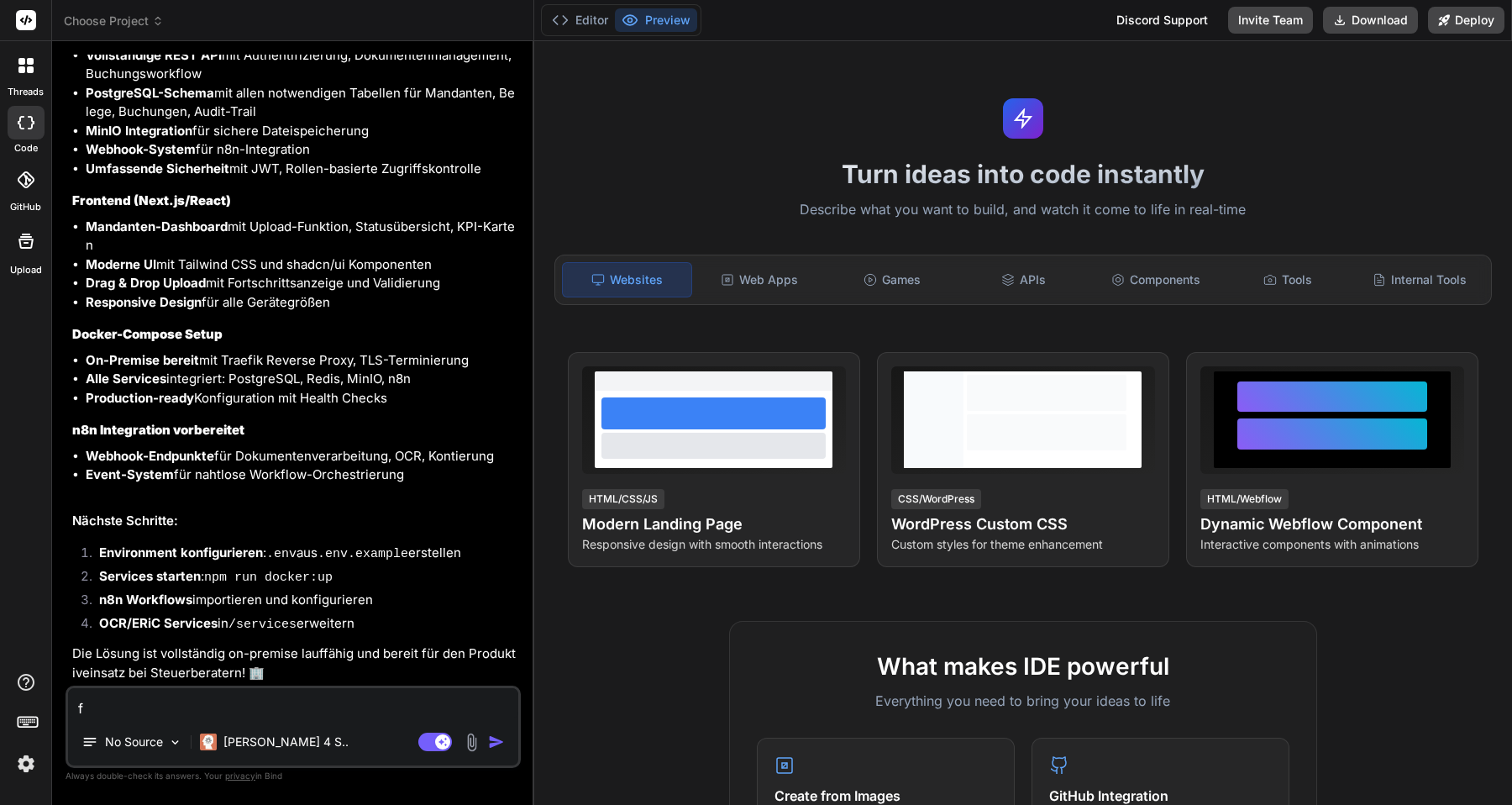
type textarea "fü"
type textarea "x"
type textarea "für"
type textarea "x"
type textarea "für"
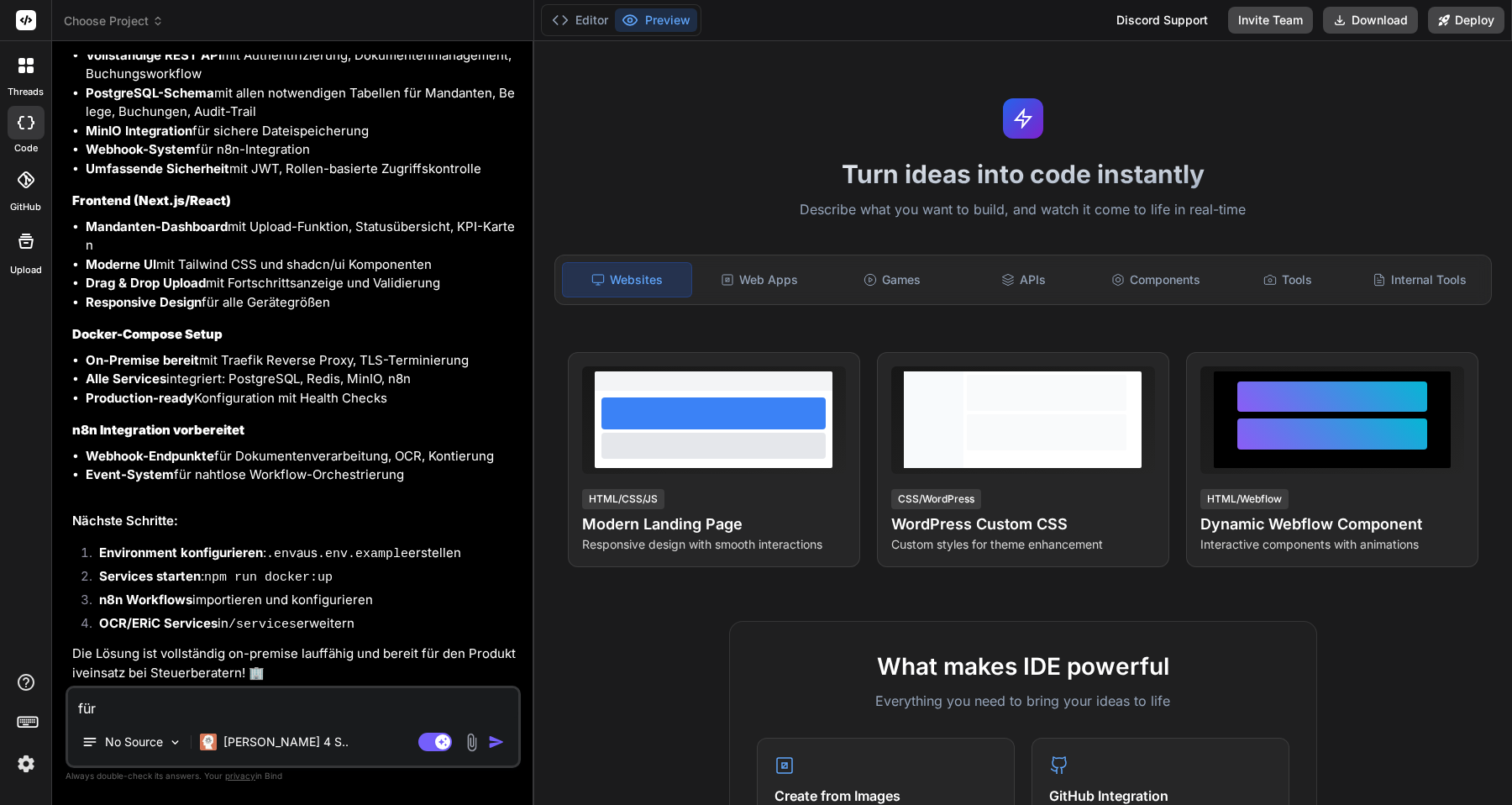
type textarea "x"
type textarea "für d"
type textarea "x"
type textarea "für di"
type textarea "x"
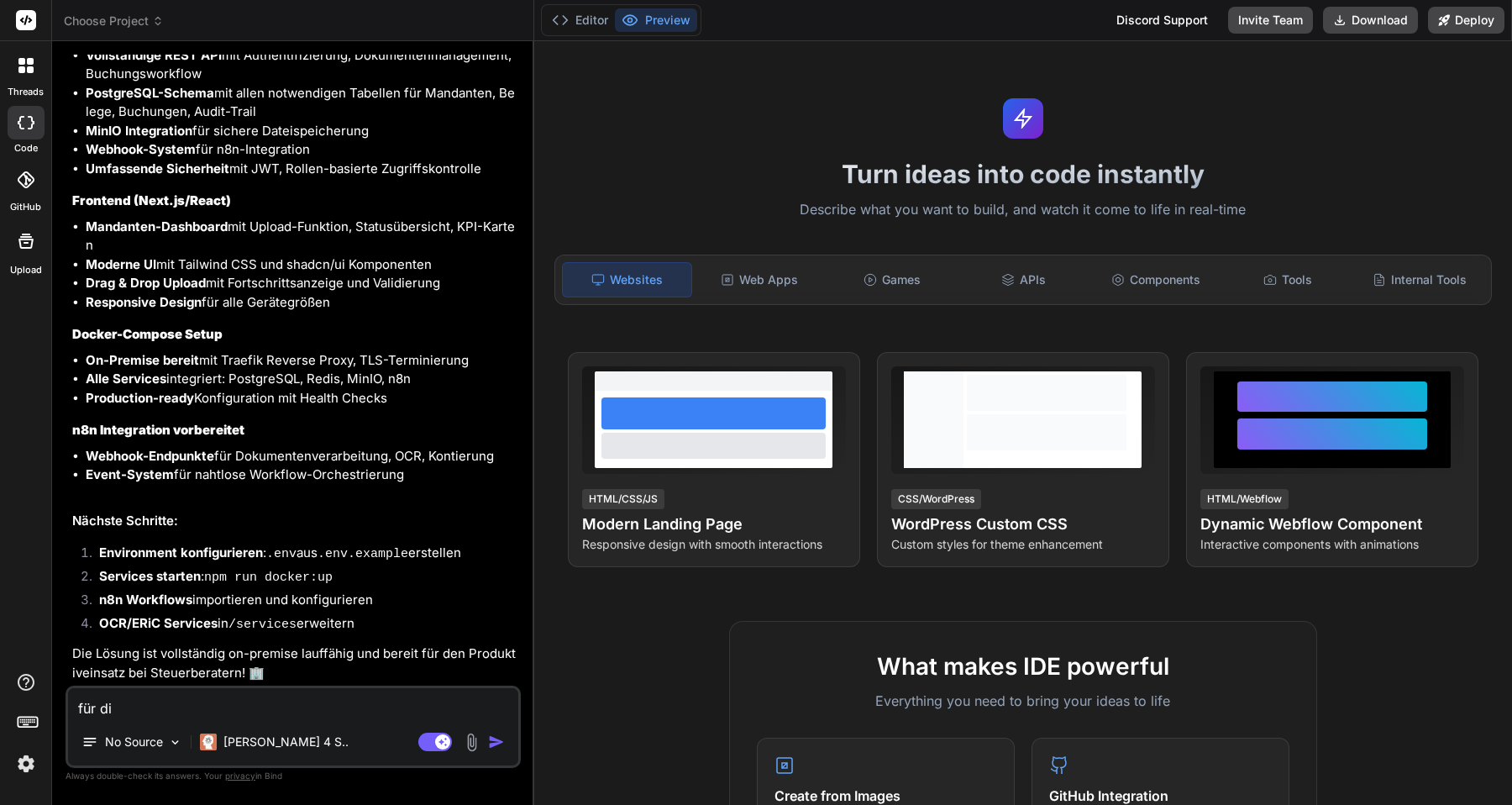
type textarea "für die"
type textarea "x"
type textarea "für die"
type textarea "x"
type textarea "für die e"
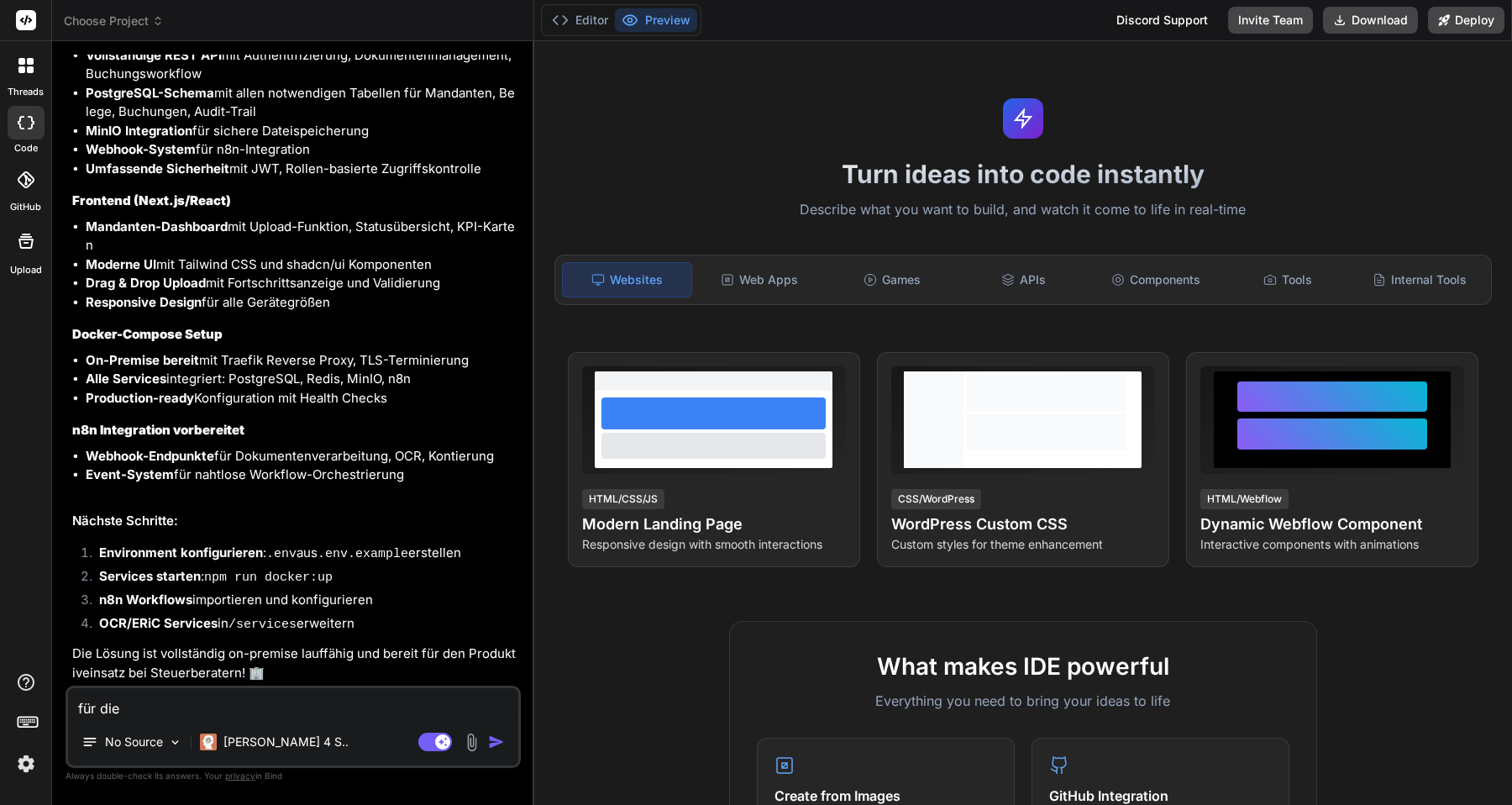
type textarea "x"
type textarea "für die er"
type textarea "x"
type textarea "für die ers"
type textarea "x"
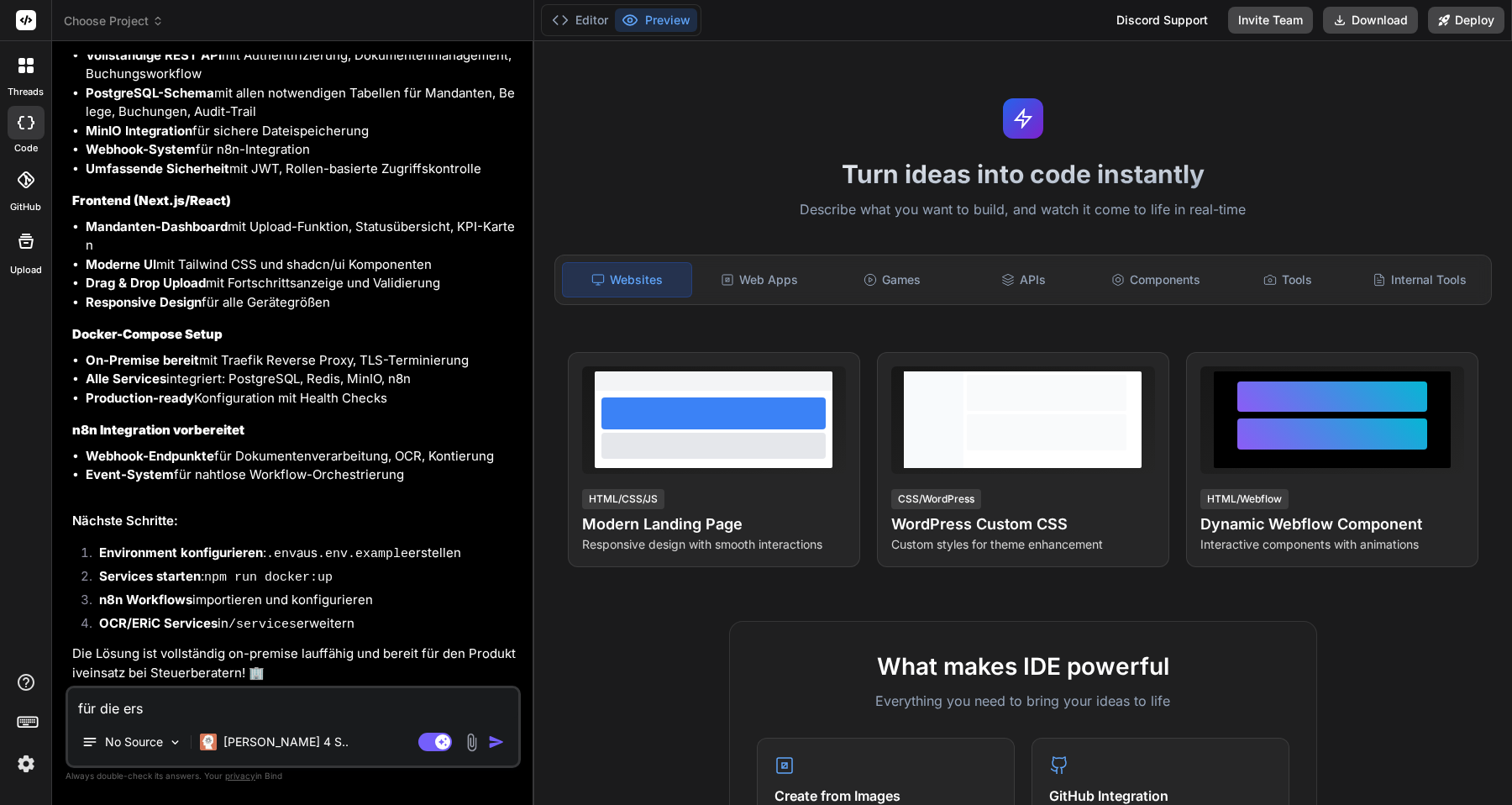
type textarea "für die erst"
type textarea "x"
type textarea "für die erste"
type textarea "x"
type textarea "für die ersten"
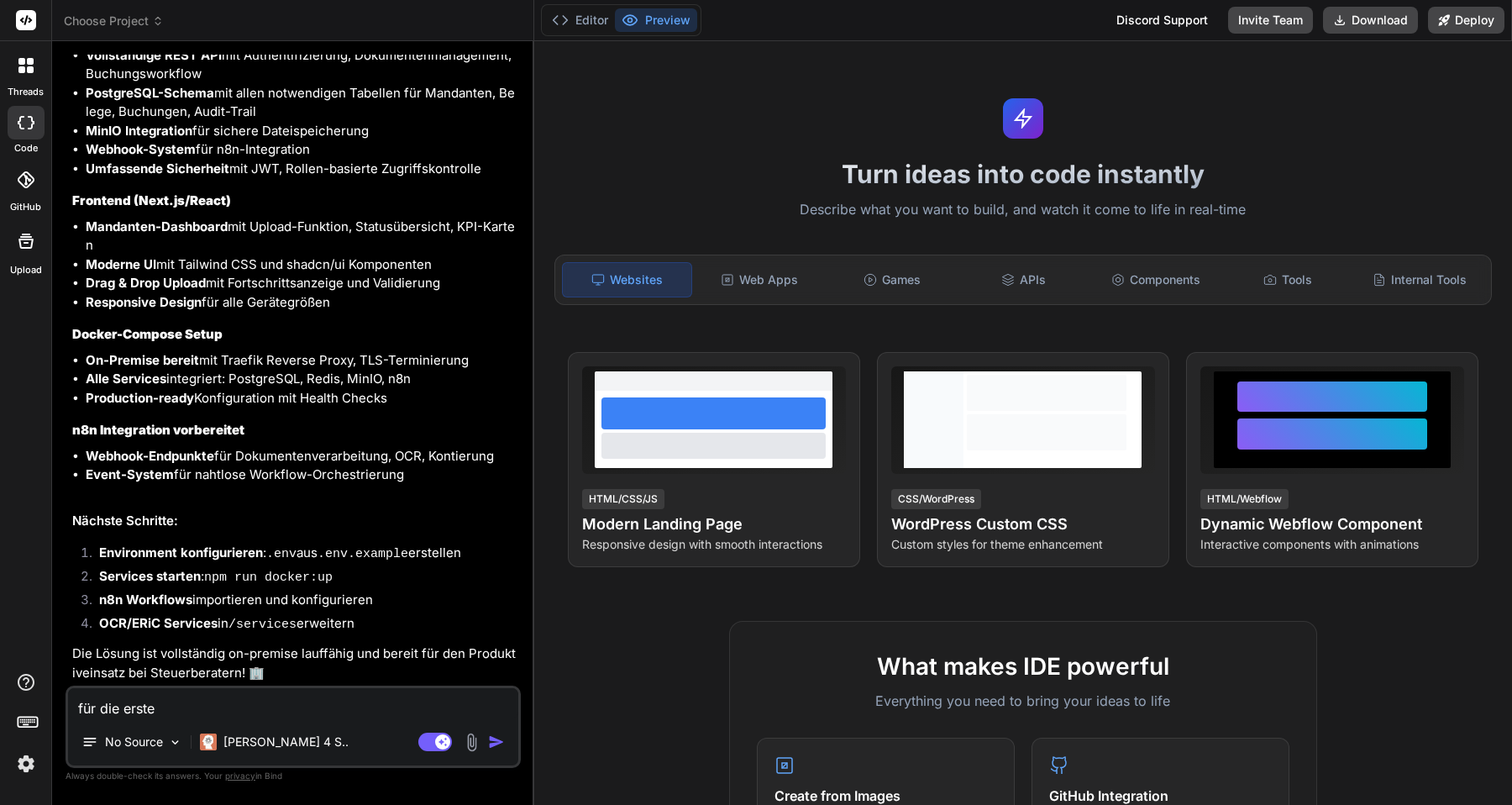
type textarea "x"
type textarea "für die ersten"
type textarea "x"
type textarea "für die ersten 2"
type textarea "x"
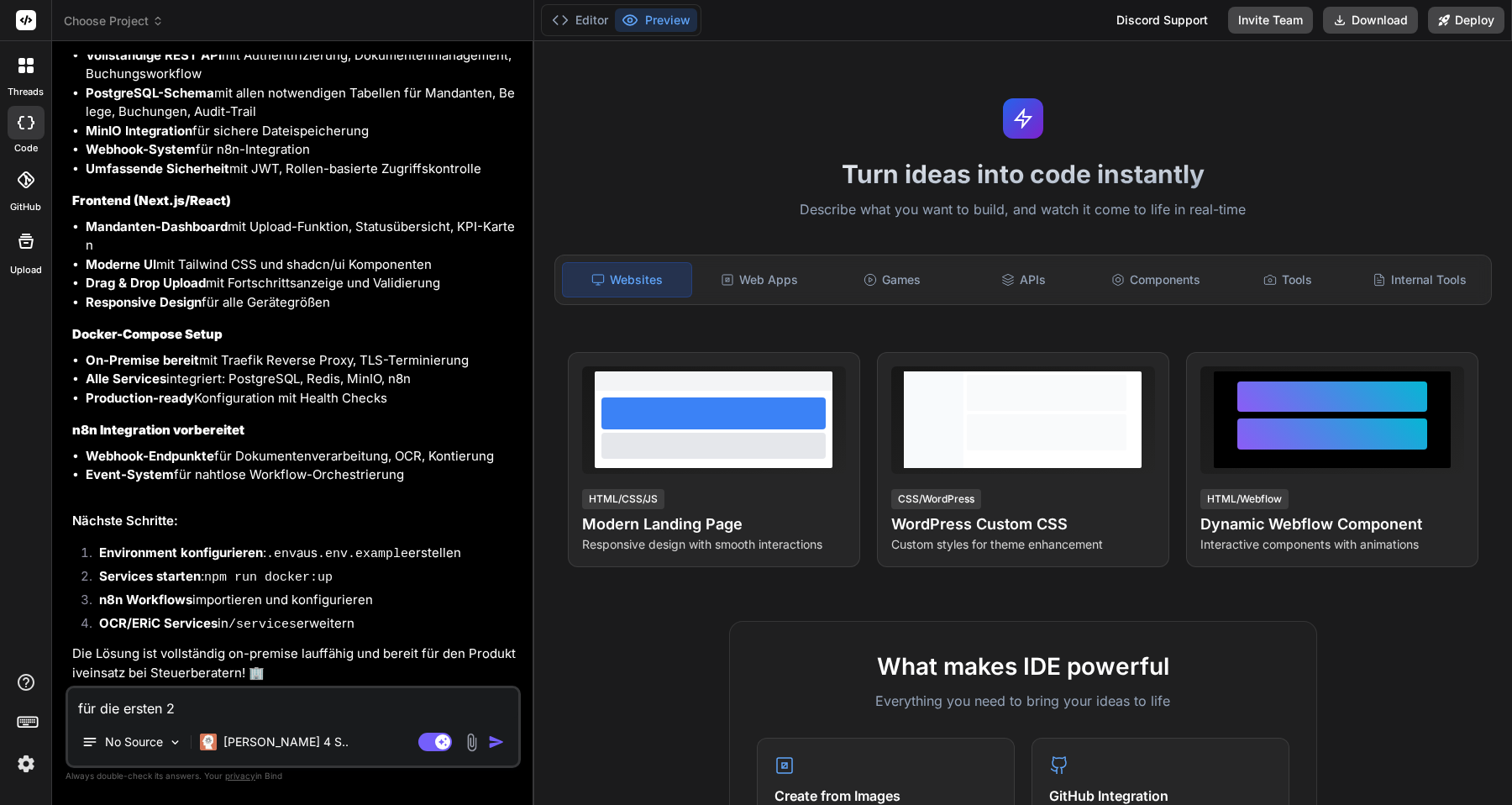
type textarea "für die ersten 2"
type textarea "x"
type textarea "für die ersten 2 s"
type textarea "x"
type textarea "für die ersten 2 sc"
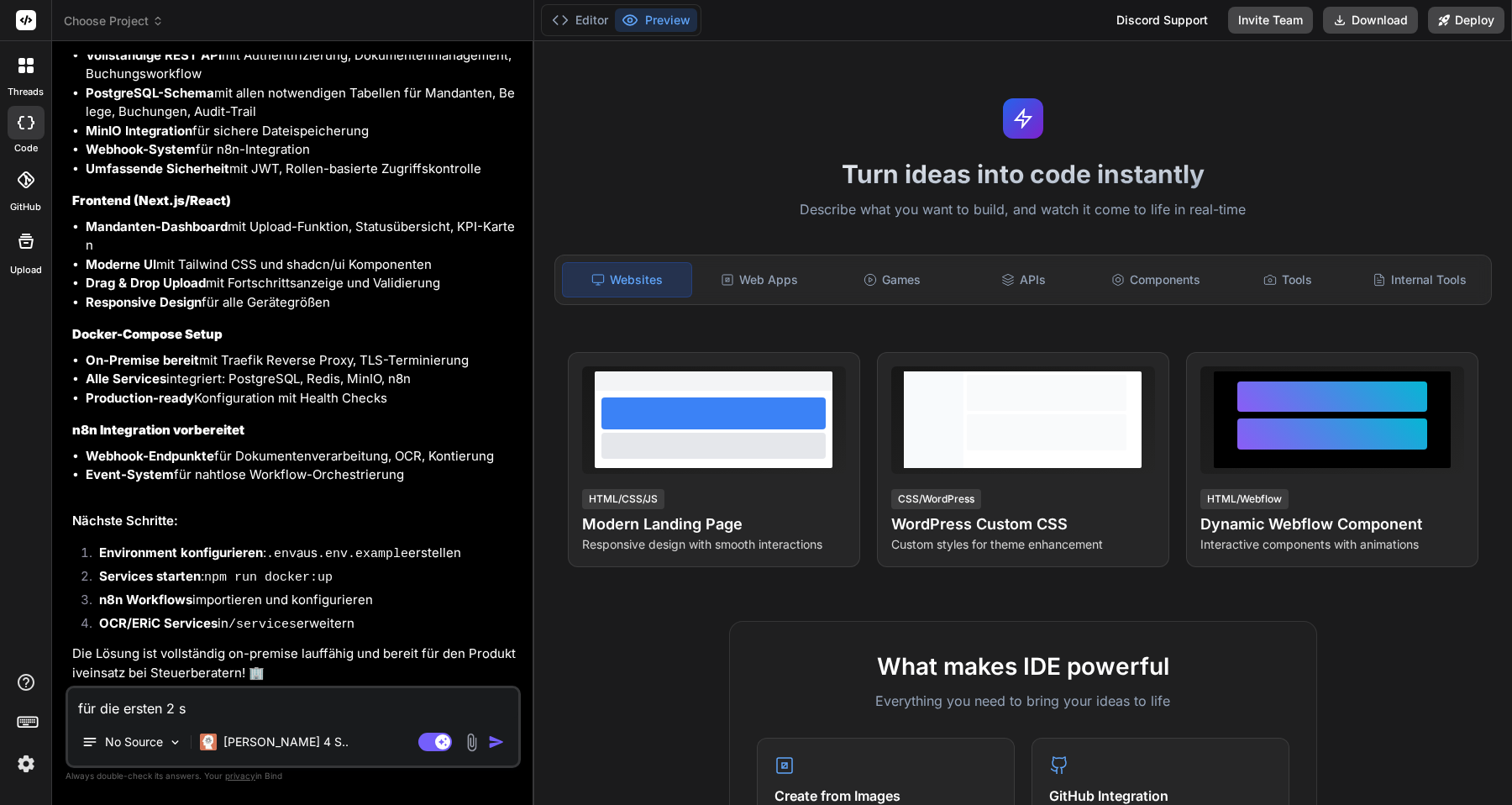
type textarea "x"
type textarea "für die ersten 2 sch"
type textarea "x"
type textarea "für die ersten 2 schr"
type textarea "x"
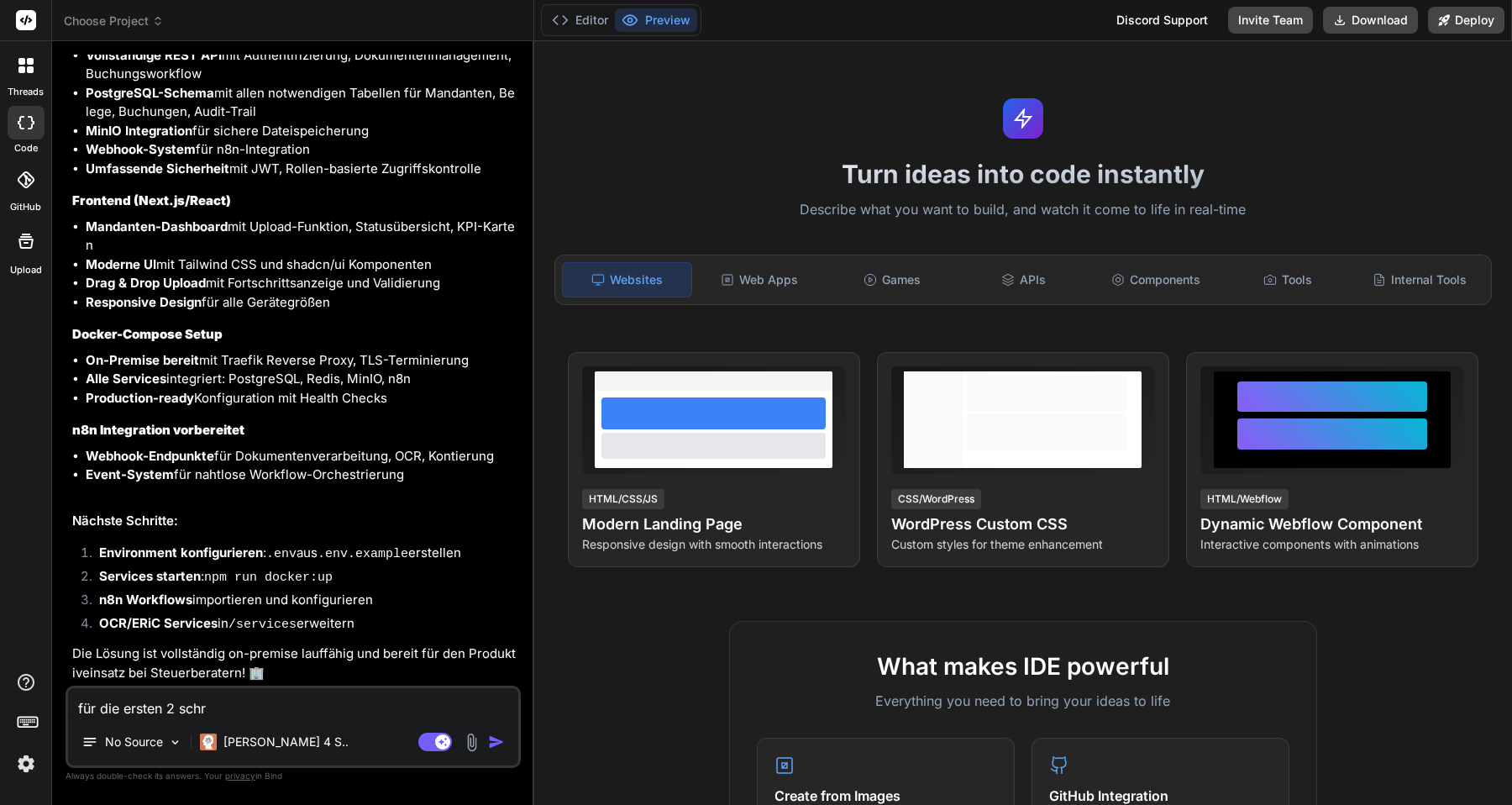
type textarea "für die ersten 2 schri"
type textarea "x"
type textarea "für die ersten 2 schrit"
type textarea "x"
type textarea "für die ersten 2 schritt"
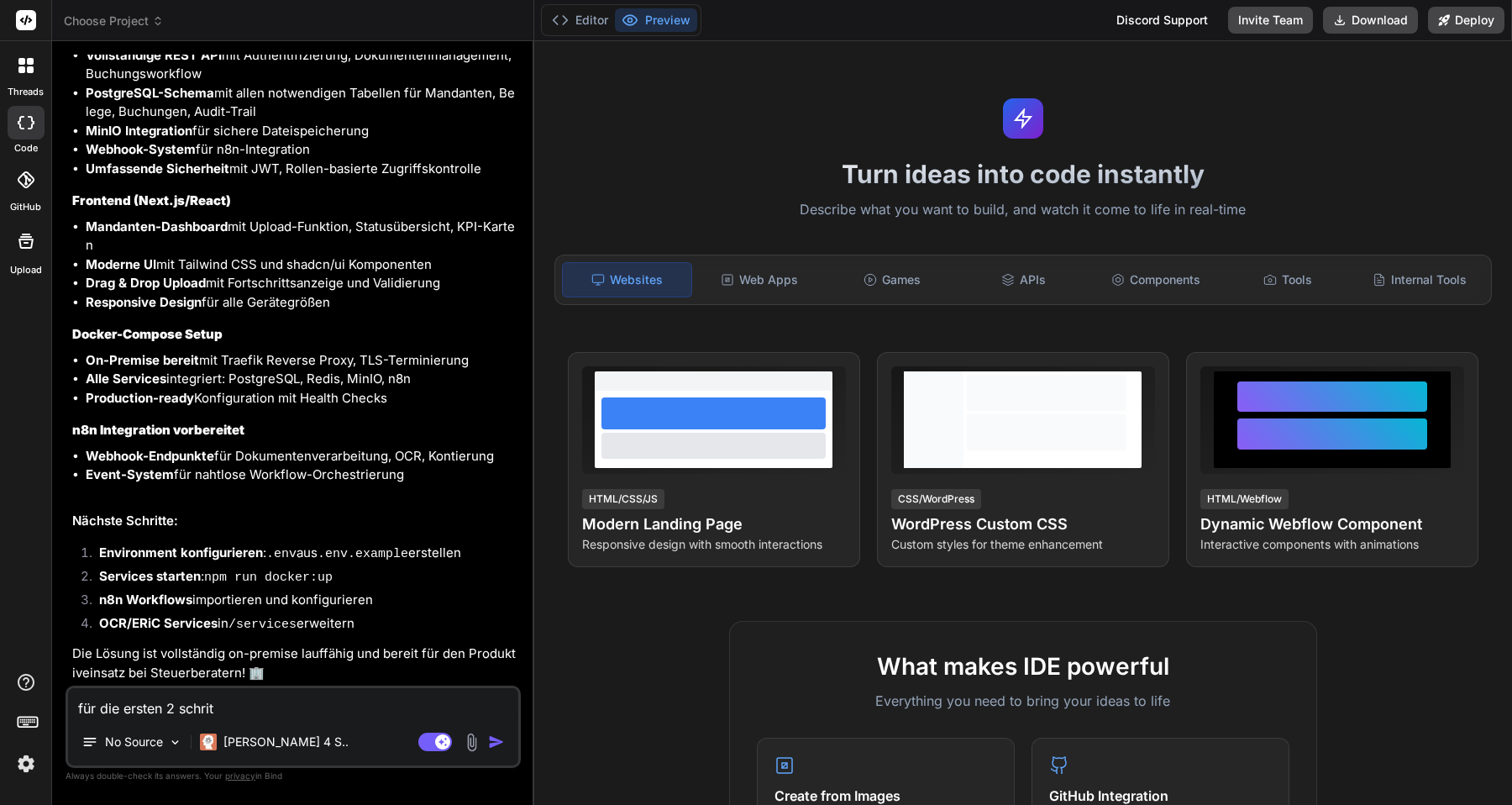
type textarea "x"
type textarea "für die ersten 2 schritte"
type textarea "x"
type textarea "für die ersten 2 schritte"
type textarea "x"
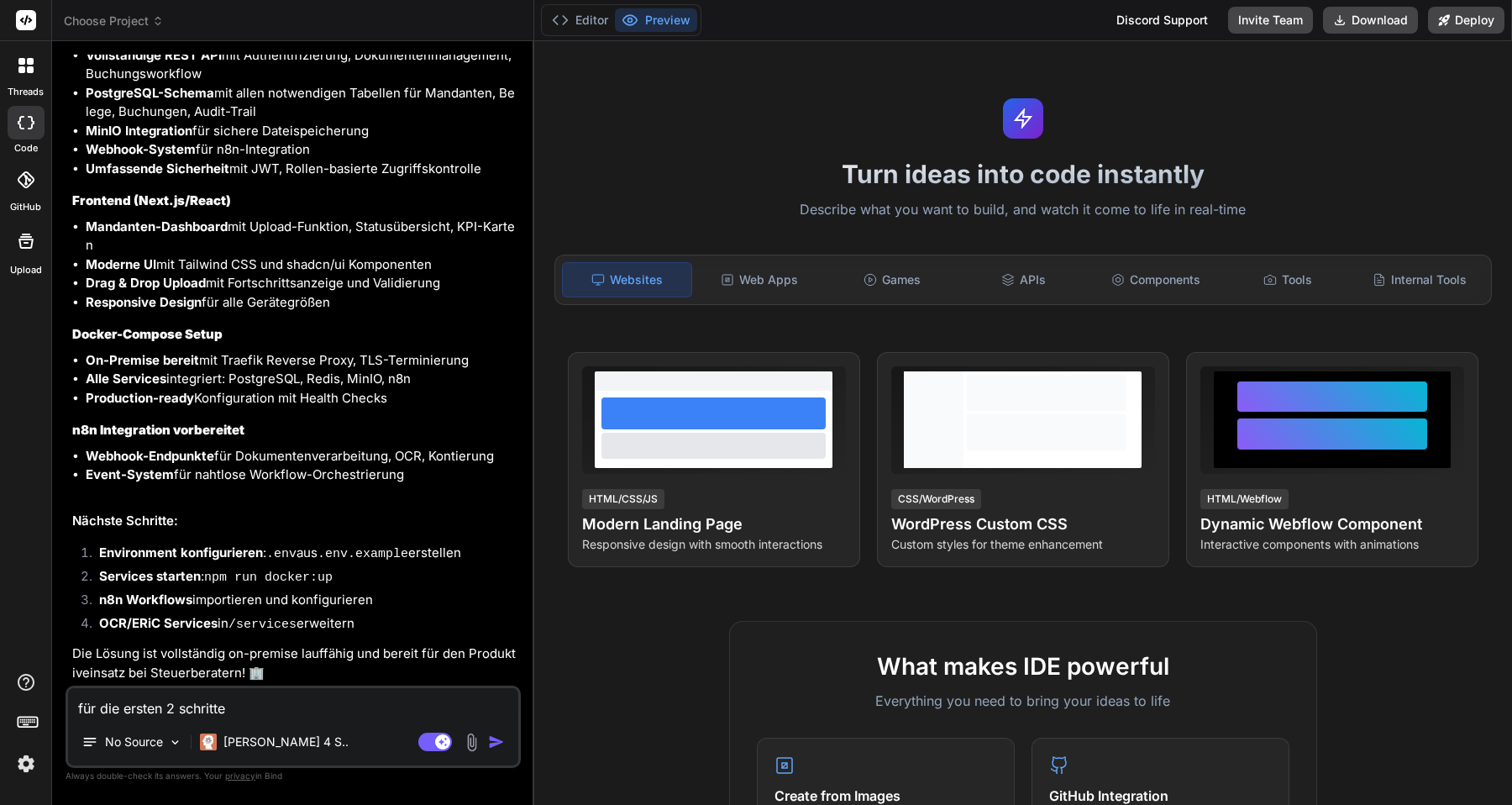
type textarea "für die ersten 2 schritte a"
type textarea "x"
type textarea "für die ersten 2 schritte au"
type textarea "x"
type textarea "für die ersten 2 schritte aus"
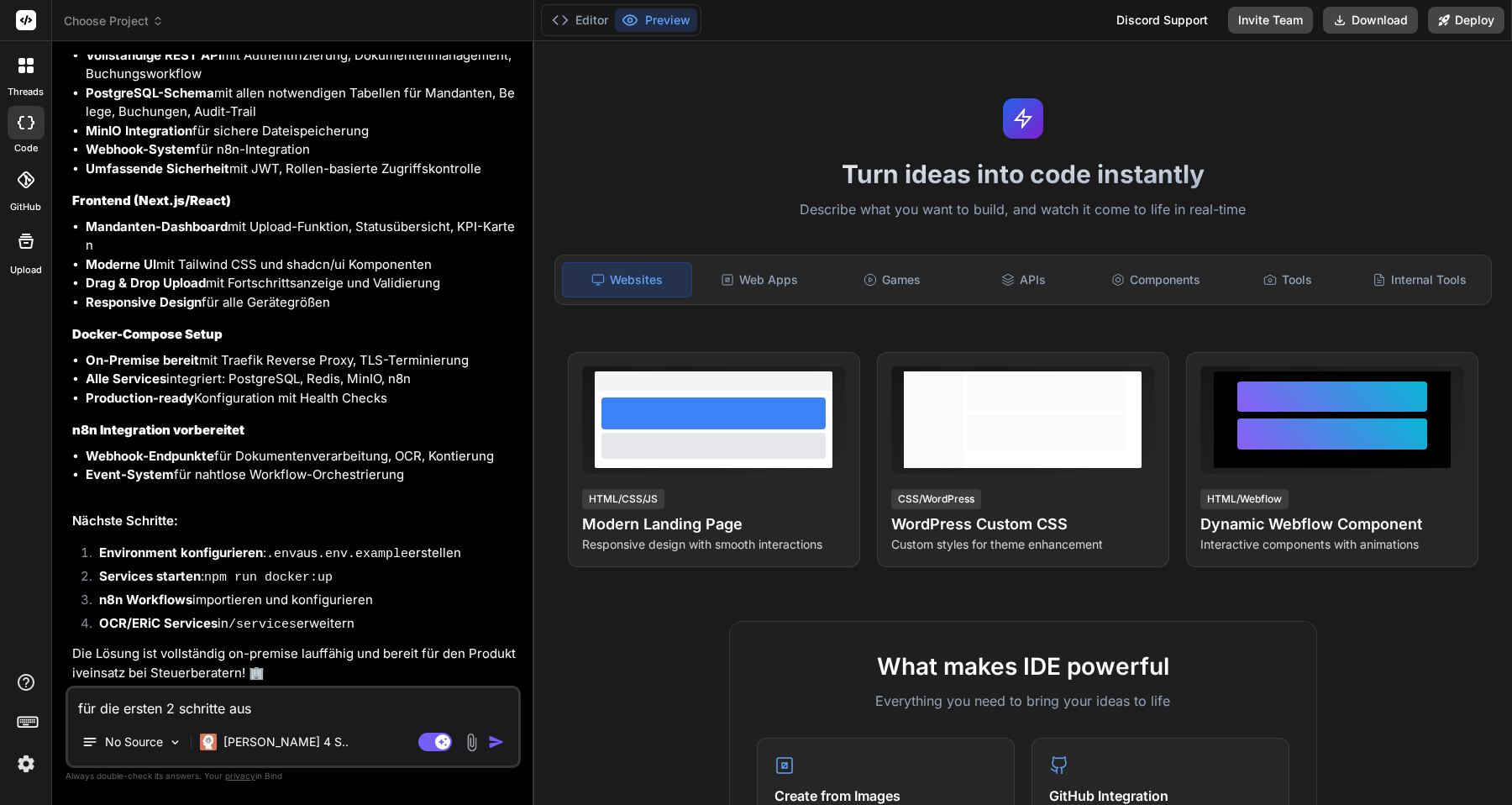
type textarea "x"
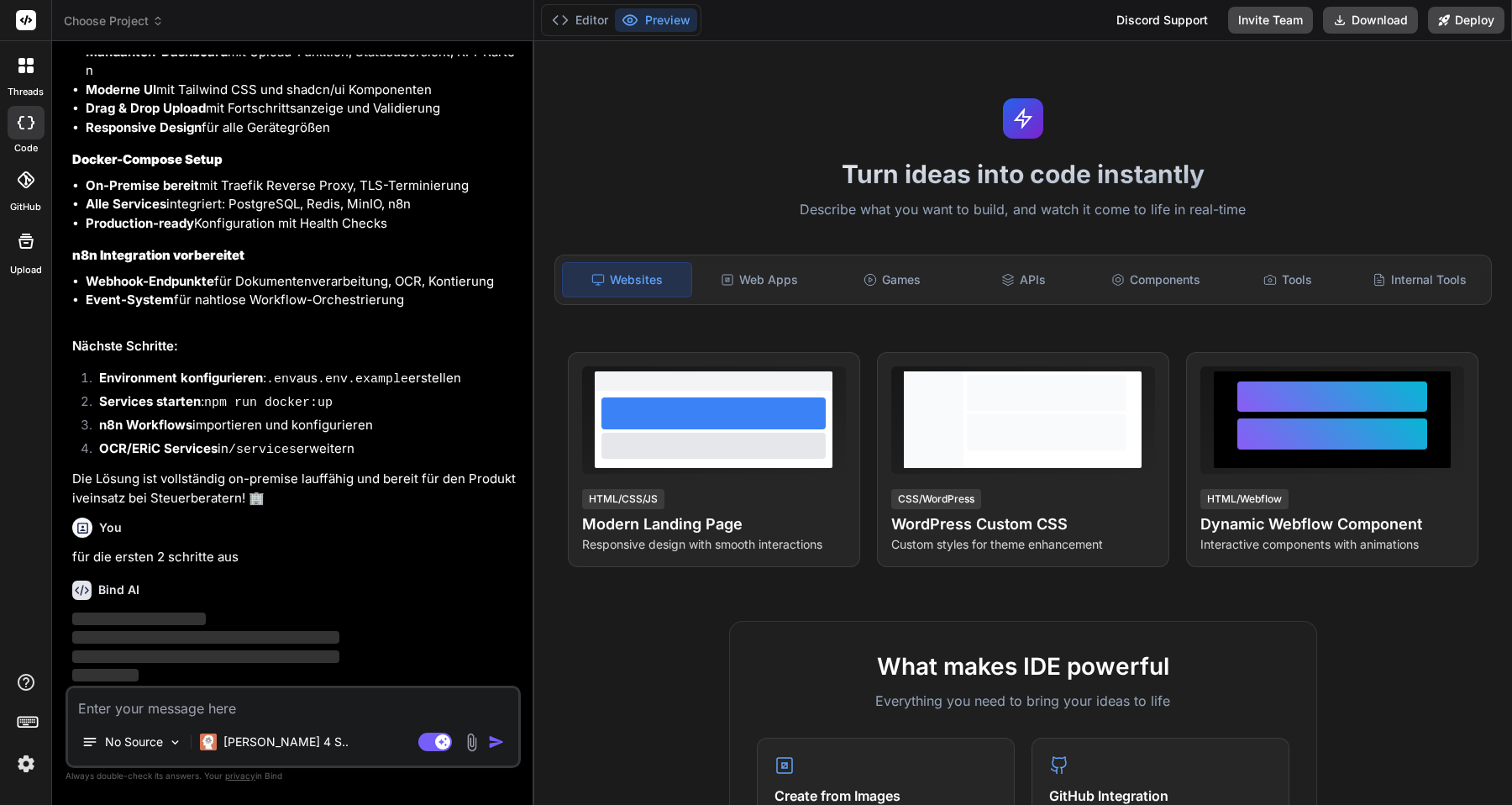
scroll to position [5379, 0]
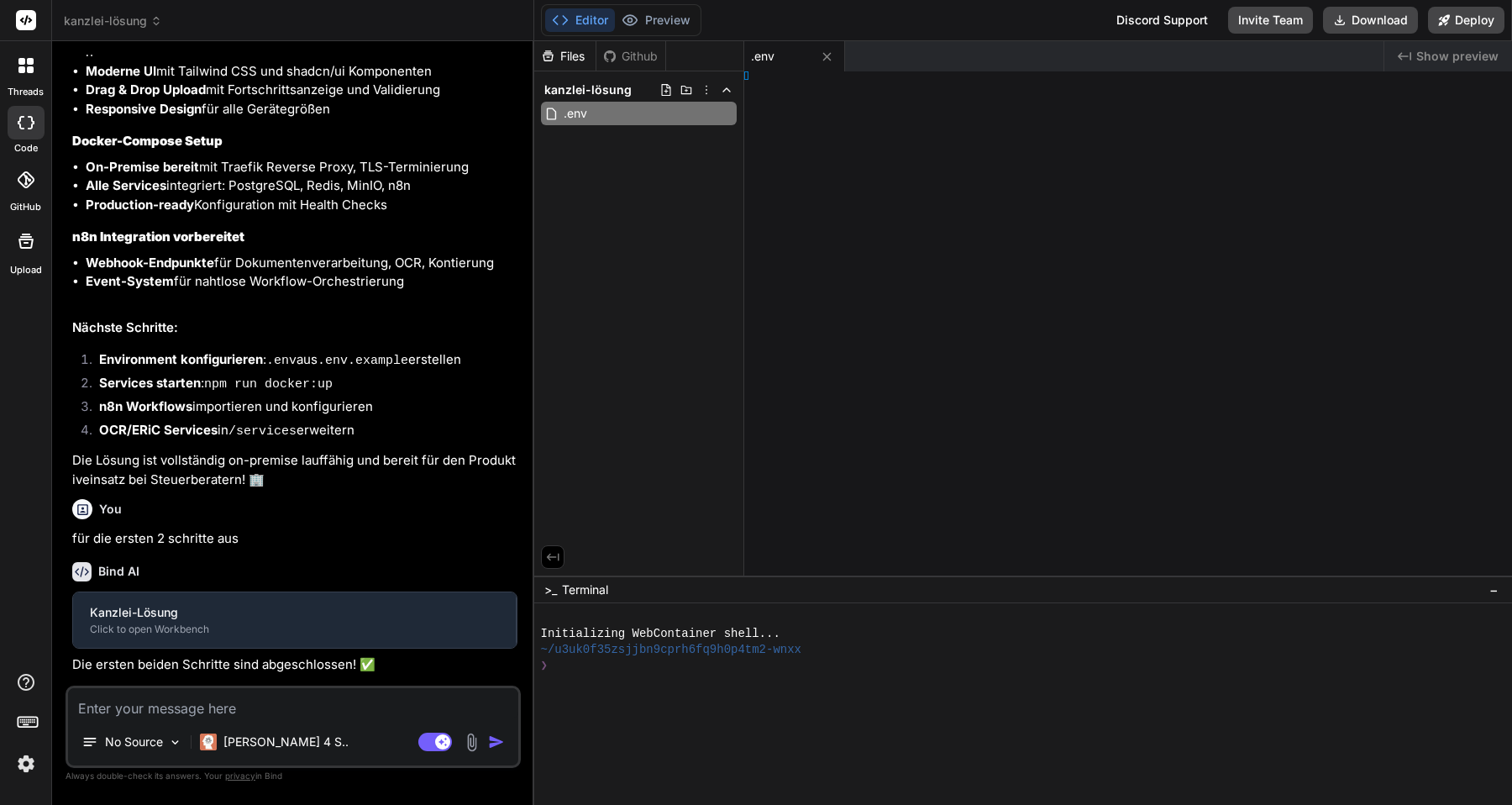
type textarea "x"
